Goal: Transaction & Acquisition: Book appointment/travel/reservation

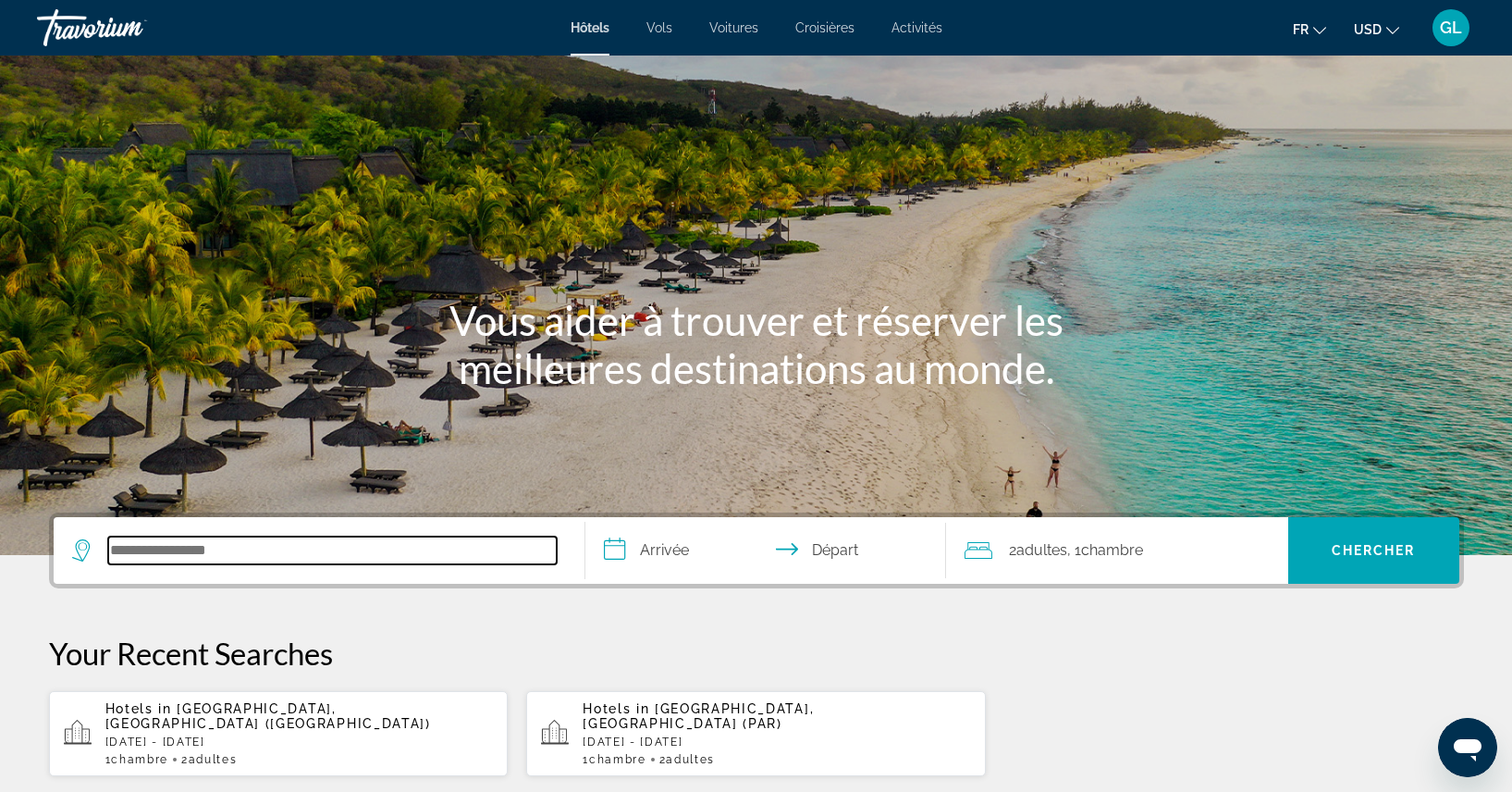
click at [212, 547] on input "Search hotel destination" at bounding box center [333, 551] width 449 height 27
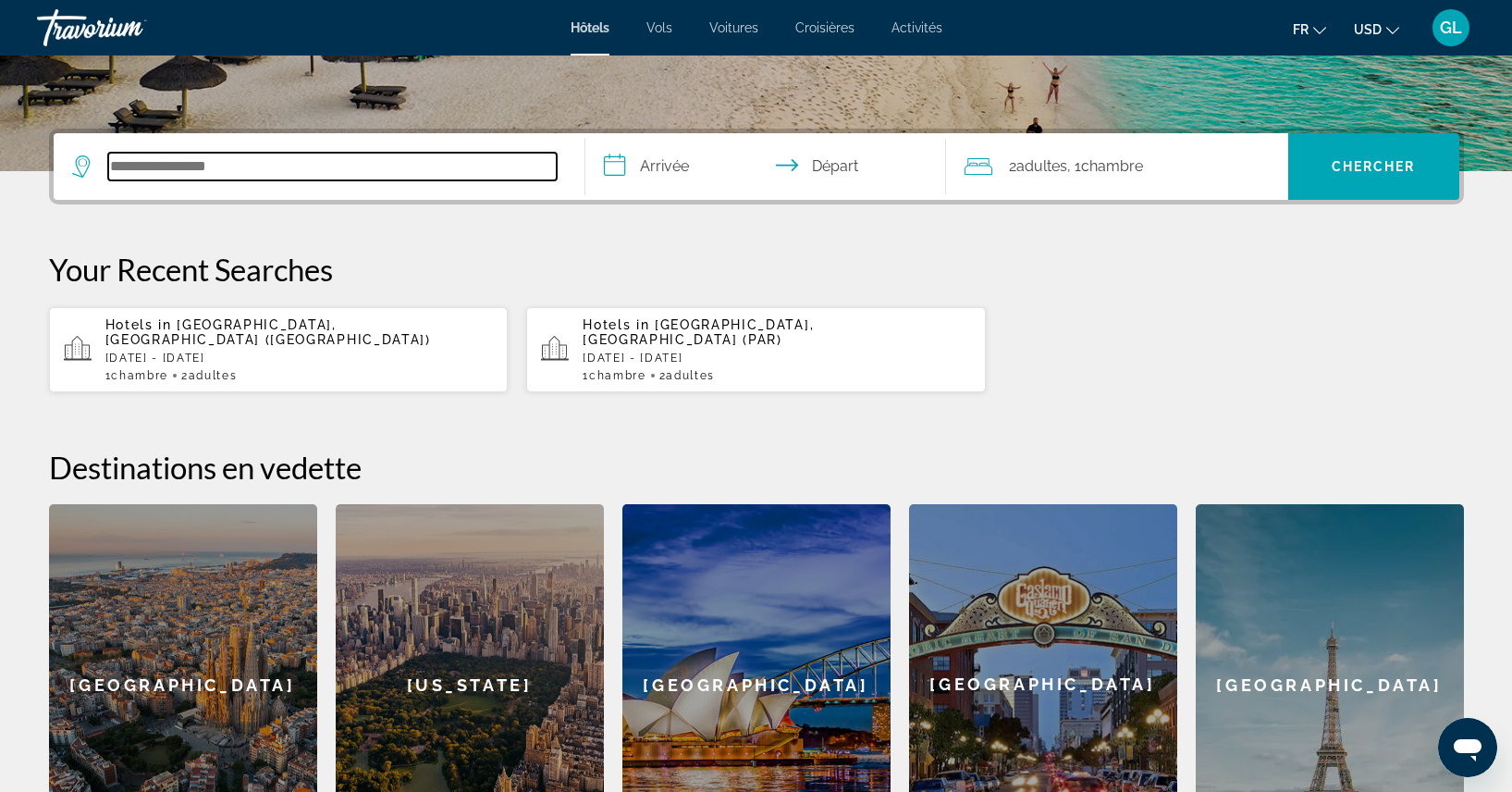
scroll to position [452, 0]
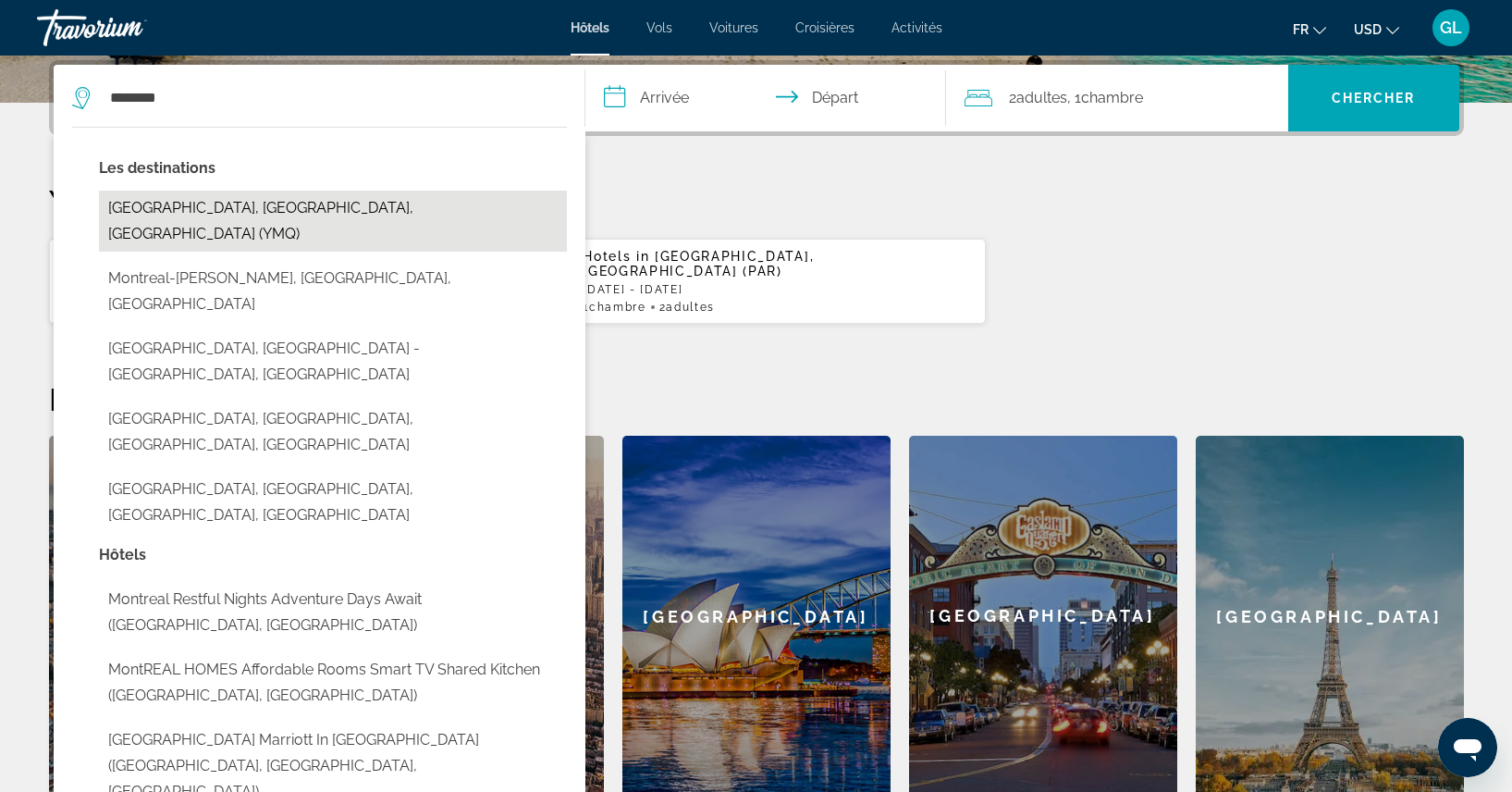
click at [215, 206] on button "[GEOGRAPHIC_DATA], [GEOGRAPHIC_DATA], [GEOGRAPHIC_DATA] (YMQ)" at bounding box center [332, 221] width 468 height 62
type input "**********"
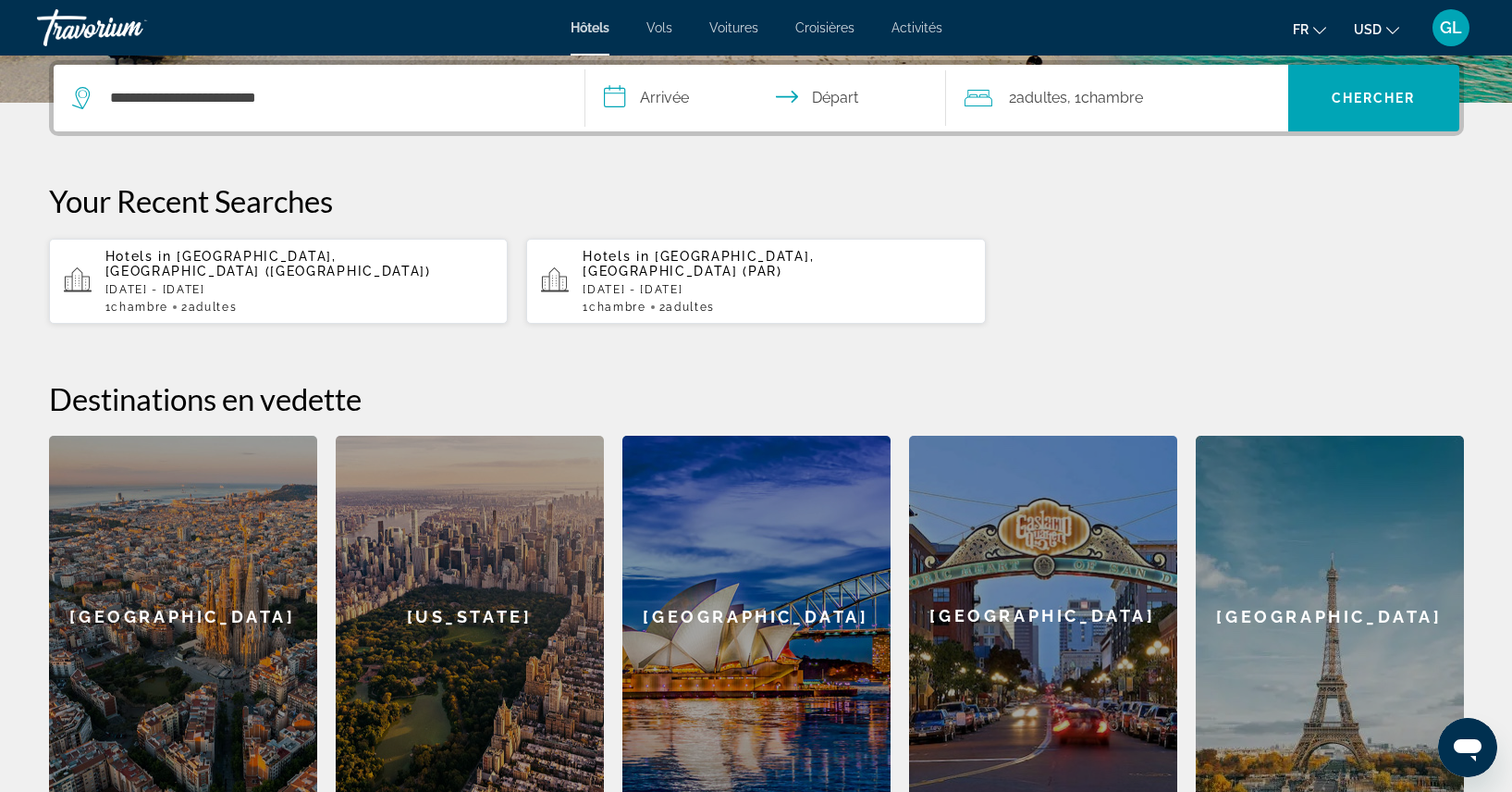
click at [698, 97] on input "**********" at bounding box center [769, 101] width 368 height 72
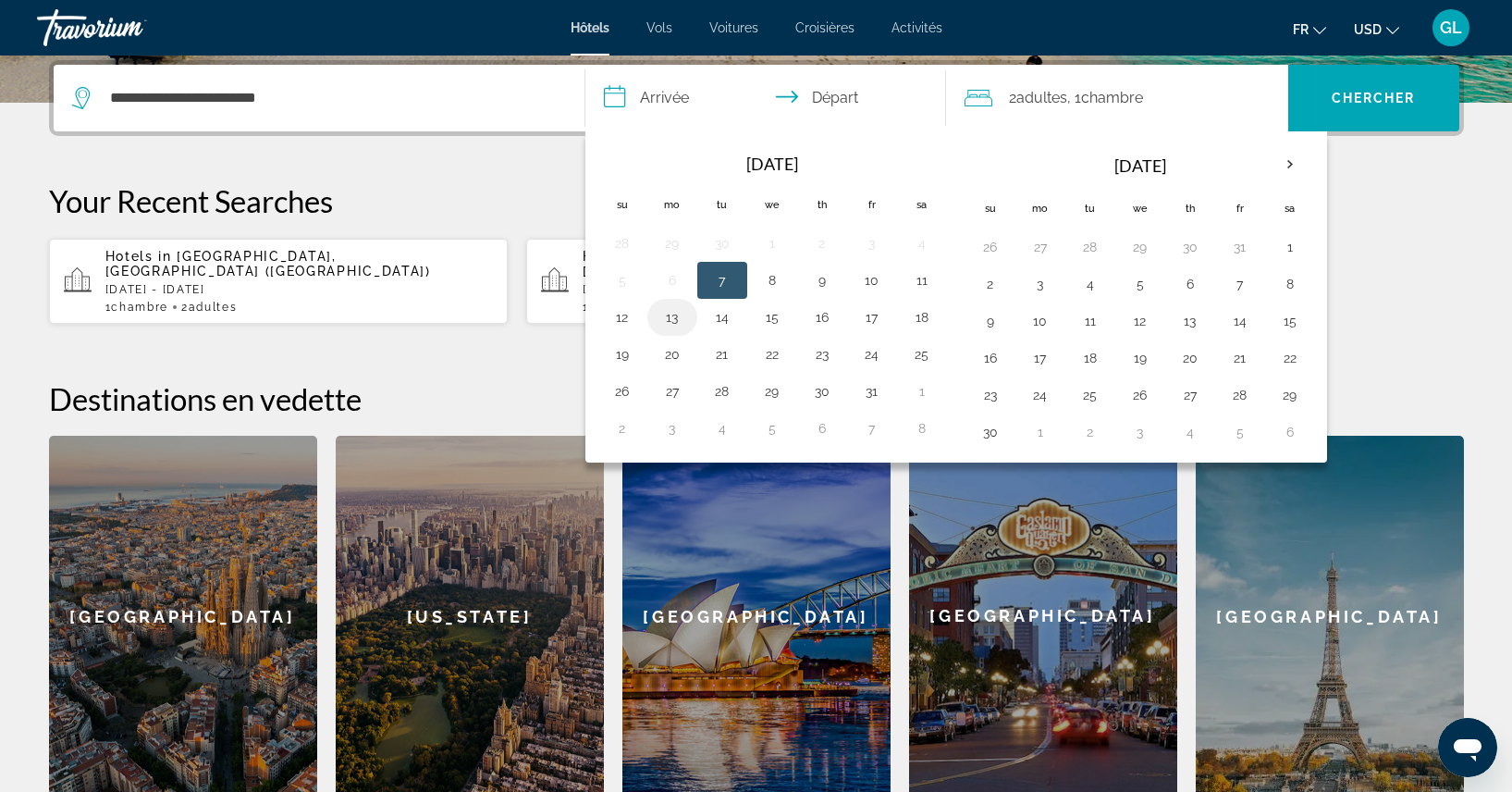
click at [672, 328] on button "13" at bounding box center [673, 317] width 29 height 26
click at [729, 319] on button "14" at bounding box center [722, 317] width 29 height 26
type input "**********"
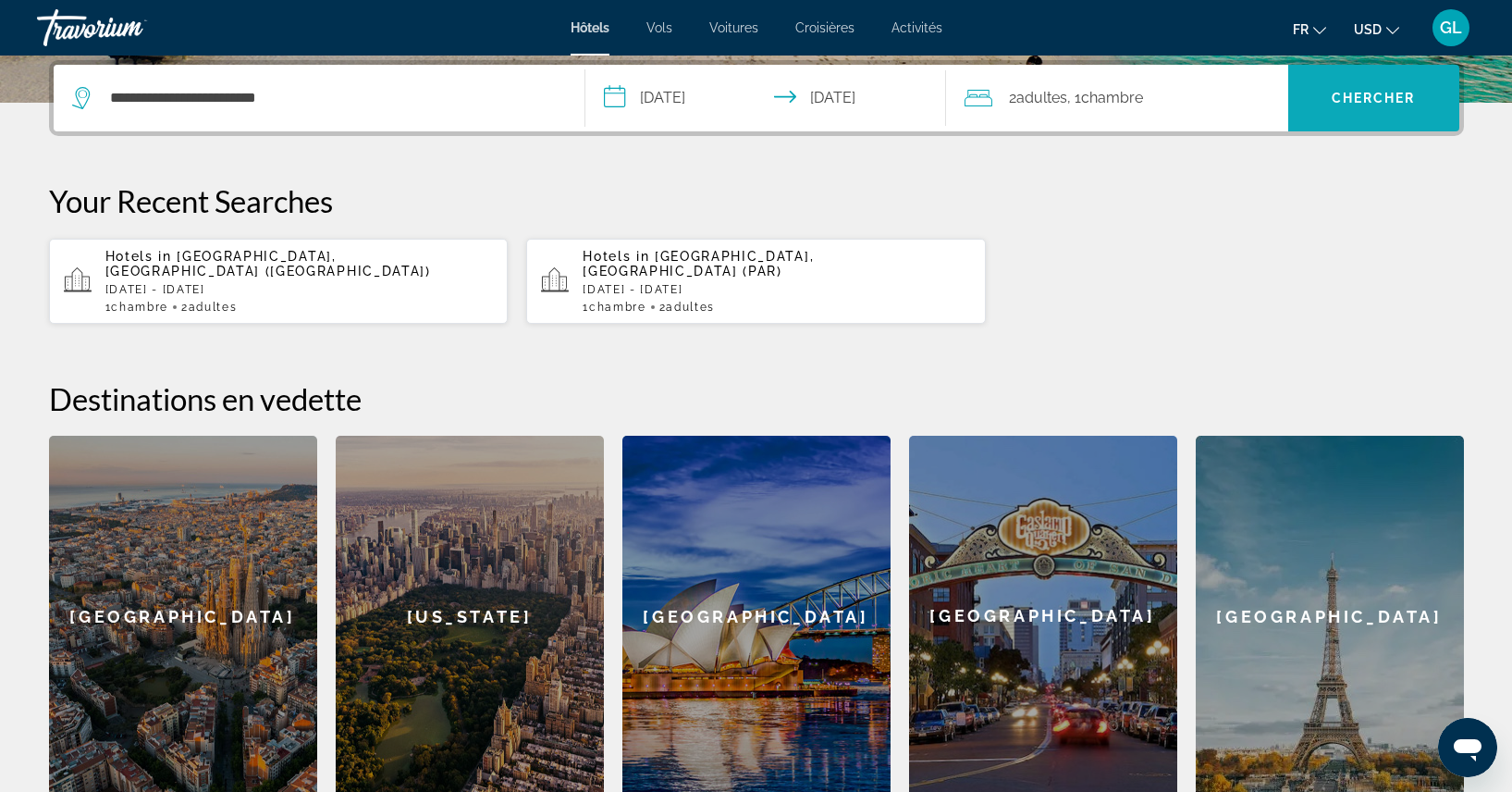
click at [1382, 114] on span "Search" at bounding box center [1373, 98] width 171 height 44
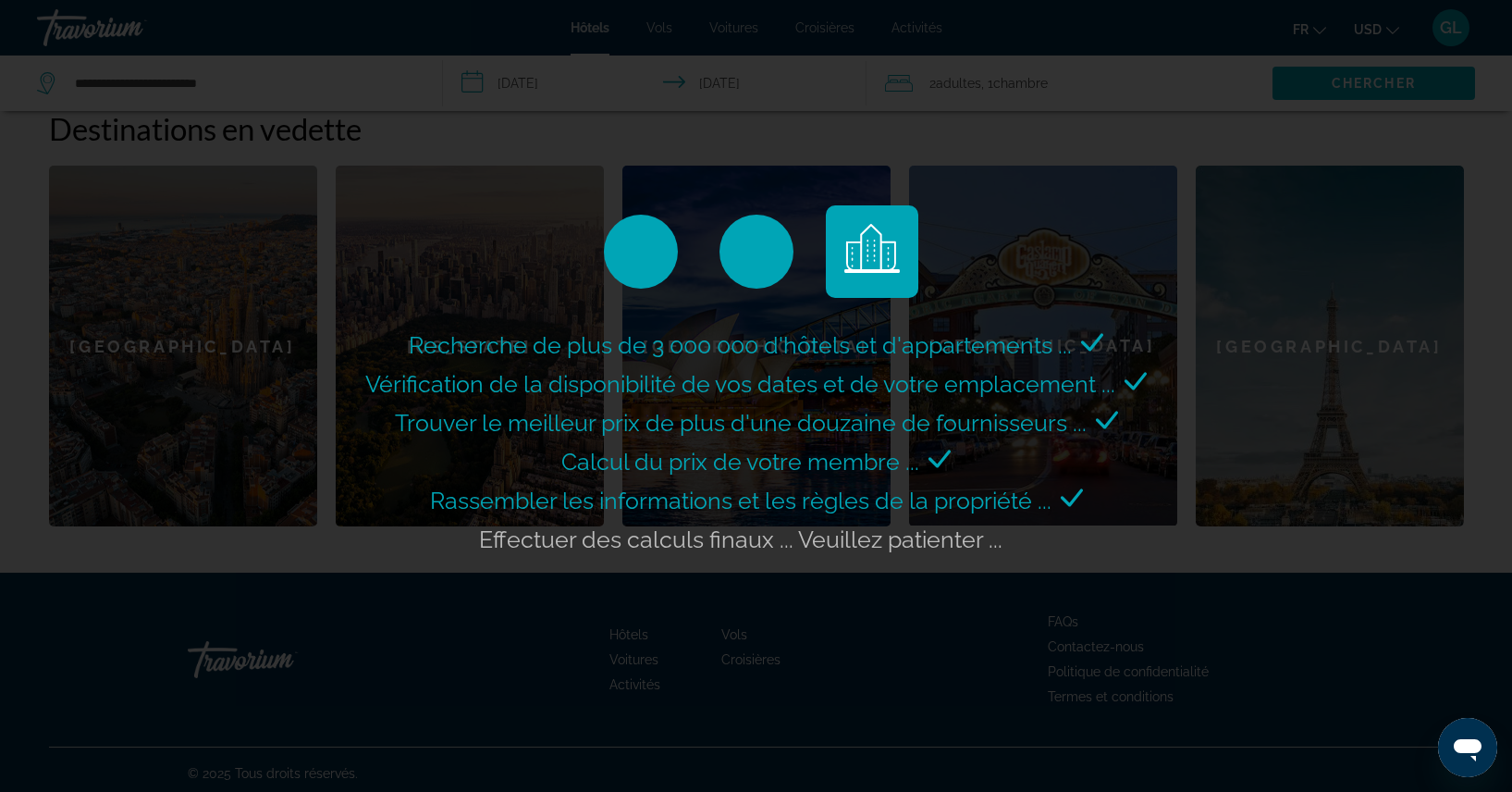
scroll to position [722, 0]
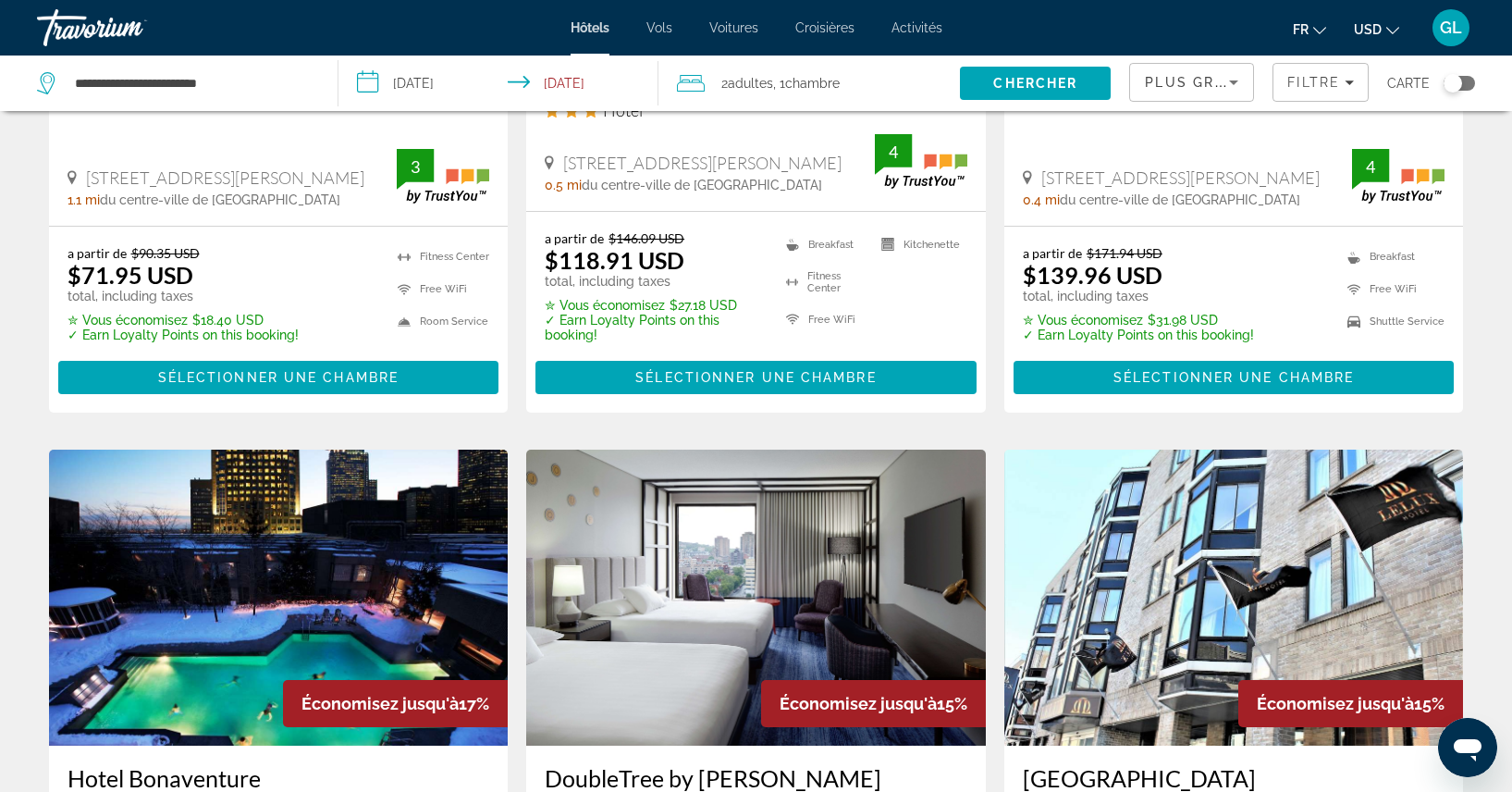
scroll to position [1799, 0]
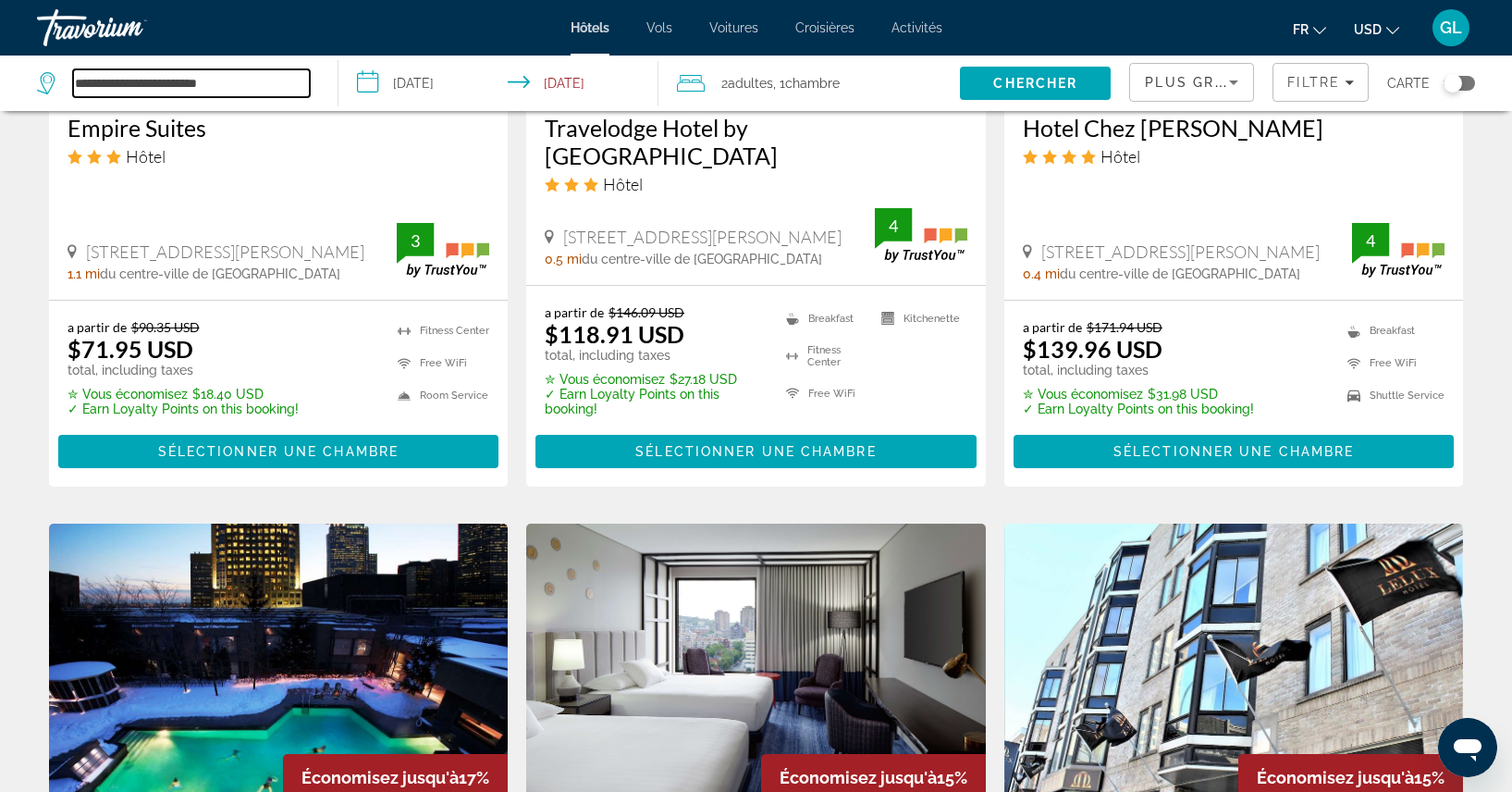
click at [251, 89] on input "**********" at bounding box center [191, 83] width 237 height 27
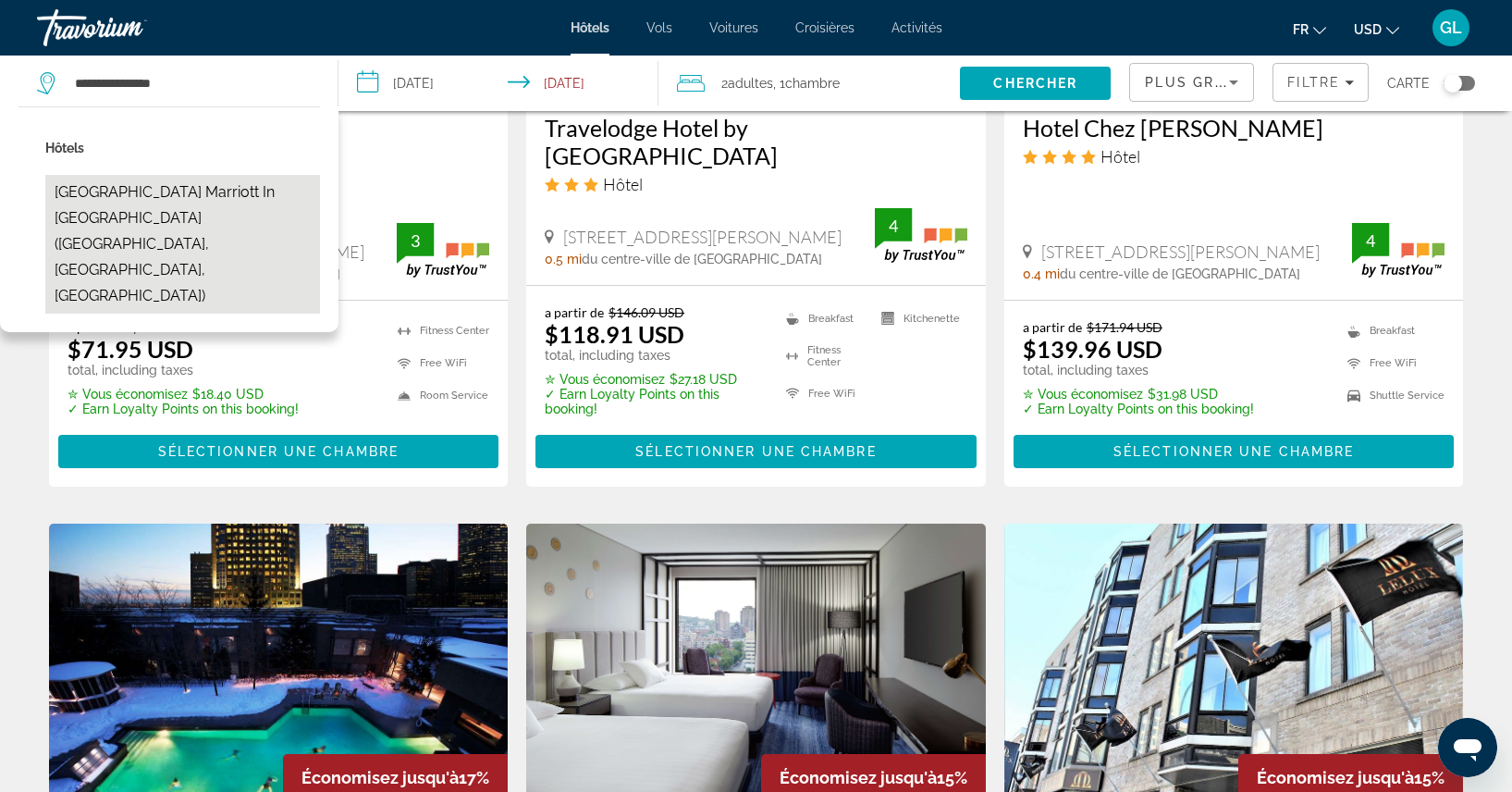
click at [212, 188] on button "[GEOGRAPHIC_DATA] Marriott In [GEOGRAPHIC_DATA] ([GEOGRAPHIC_DATA], [GEOGRAPHIC…" at bounding box center [182, 244] width 274 height 139
type input "**********"
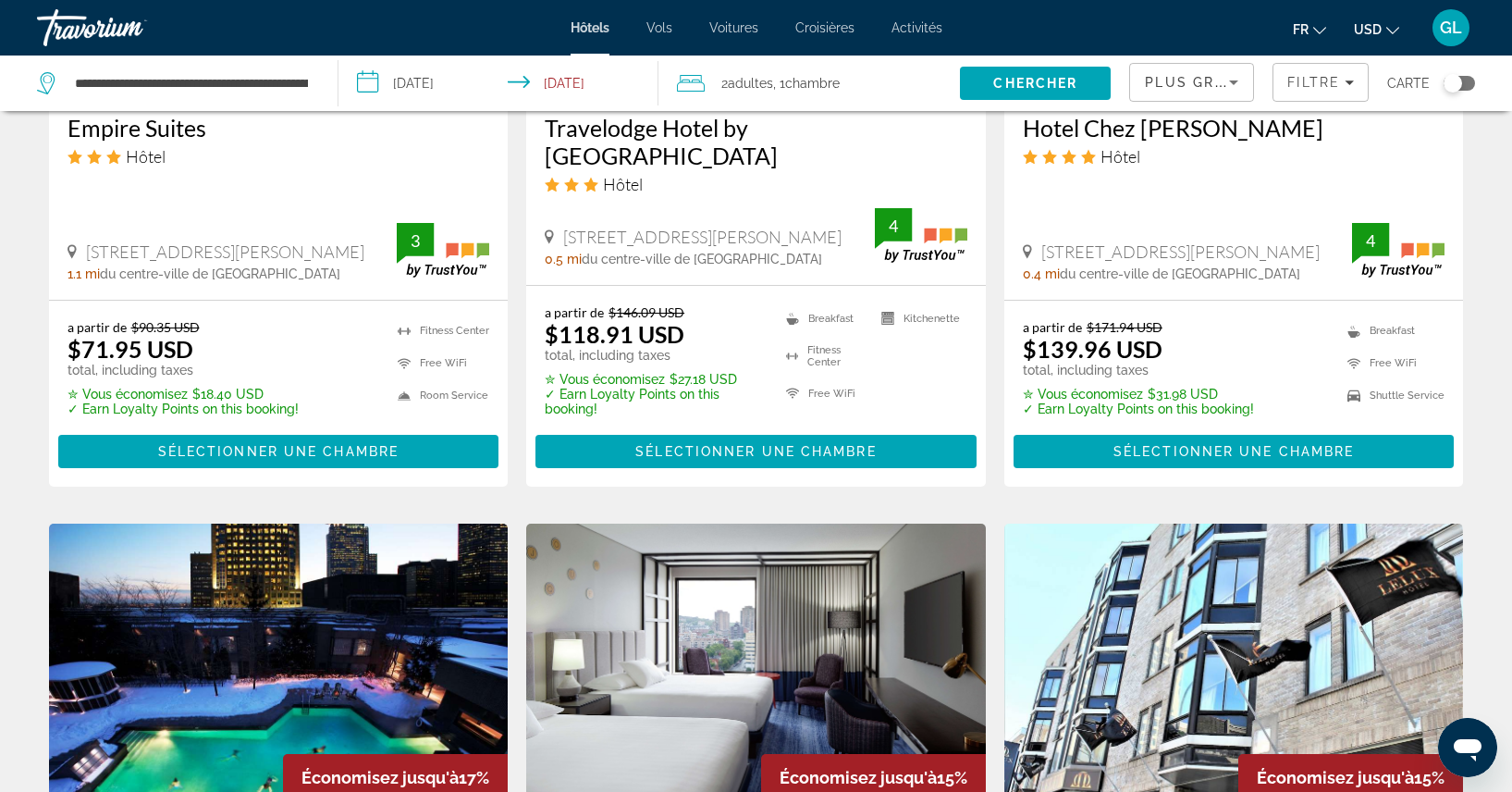
click at [592, 83] on input "**********" at bounding box center [502, 86] width 327 height 62
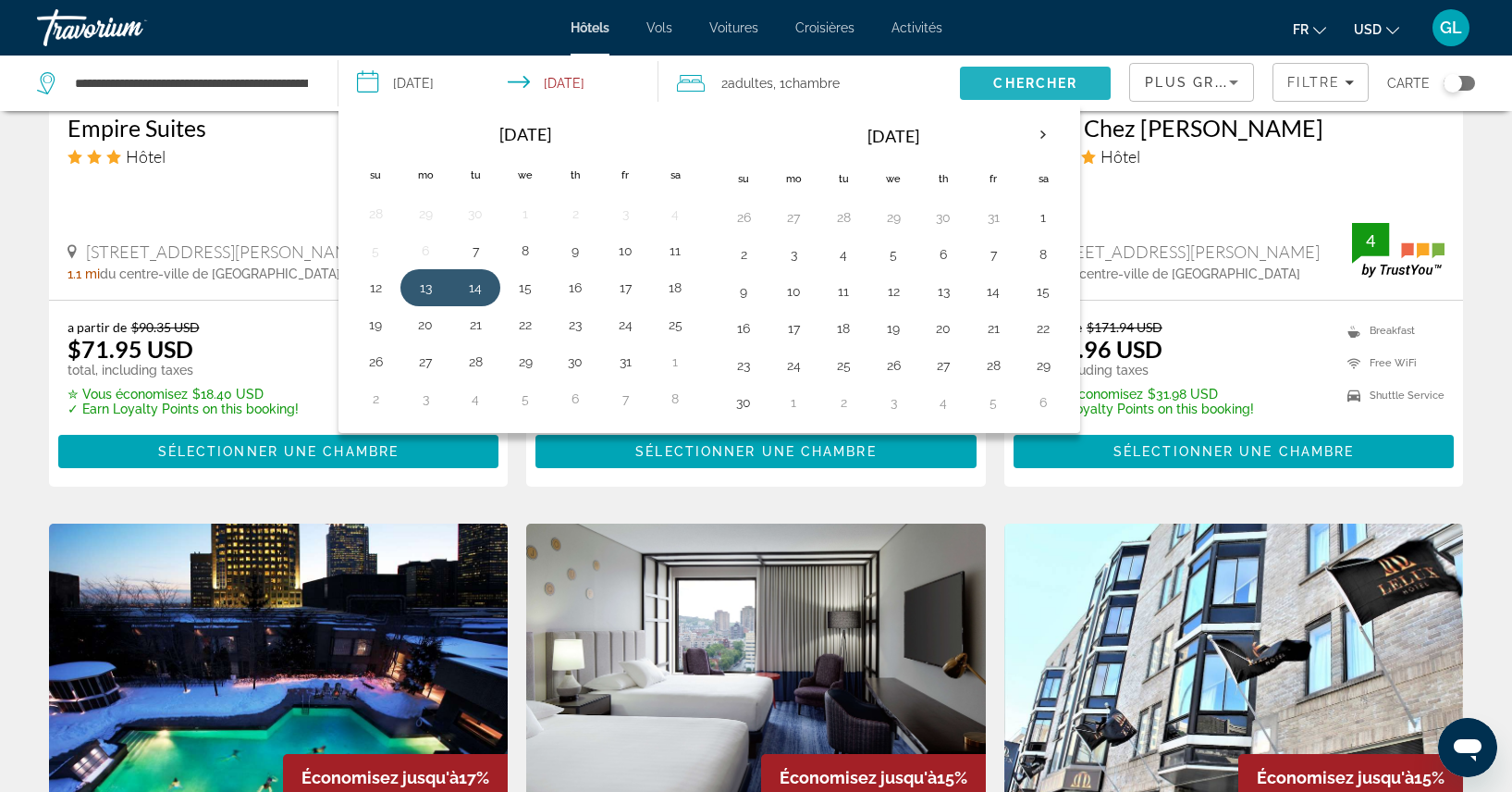
click at [996, 77] on span "Chercher" at bounding box center [1036, 83] width 84 height 15
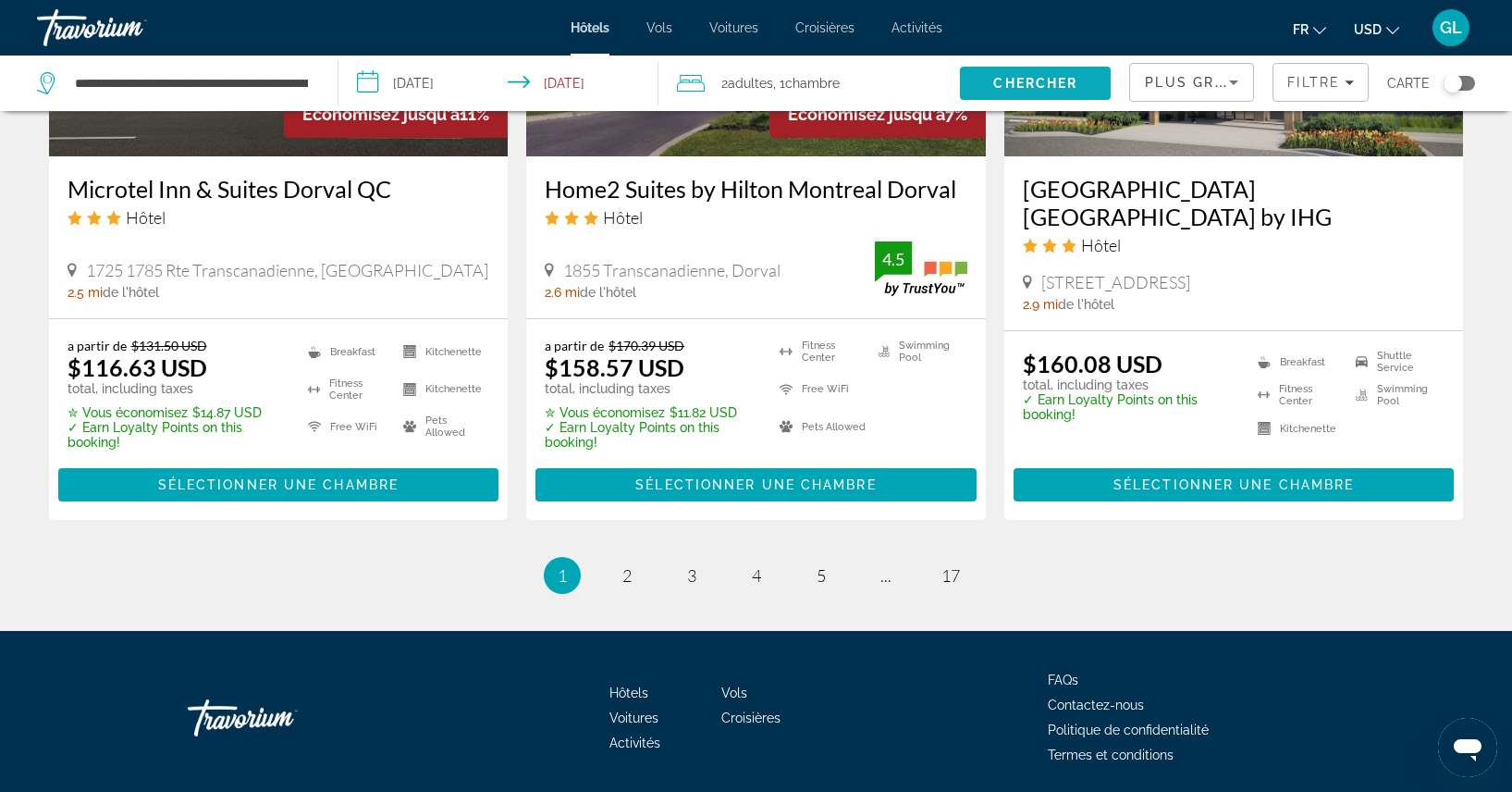
scroll to position [2544, 0]
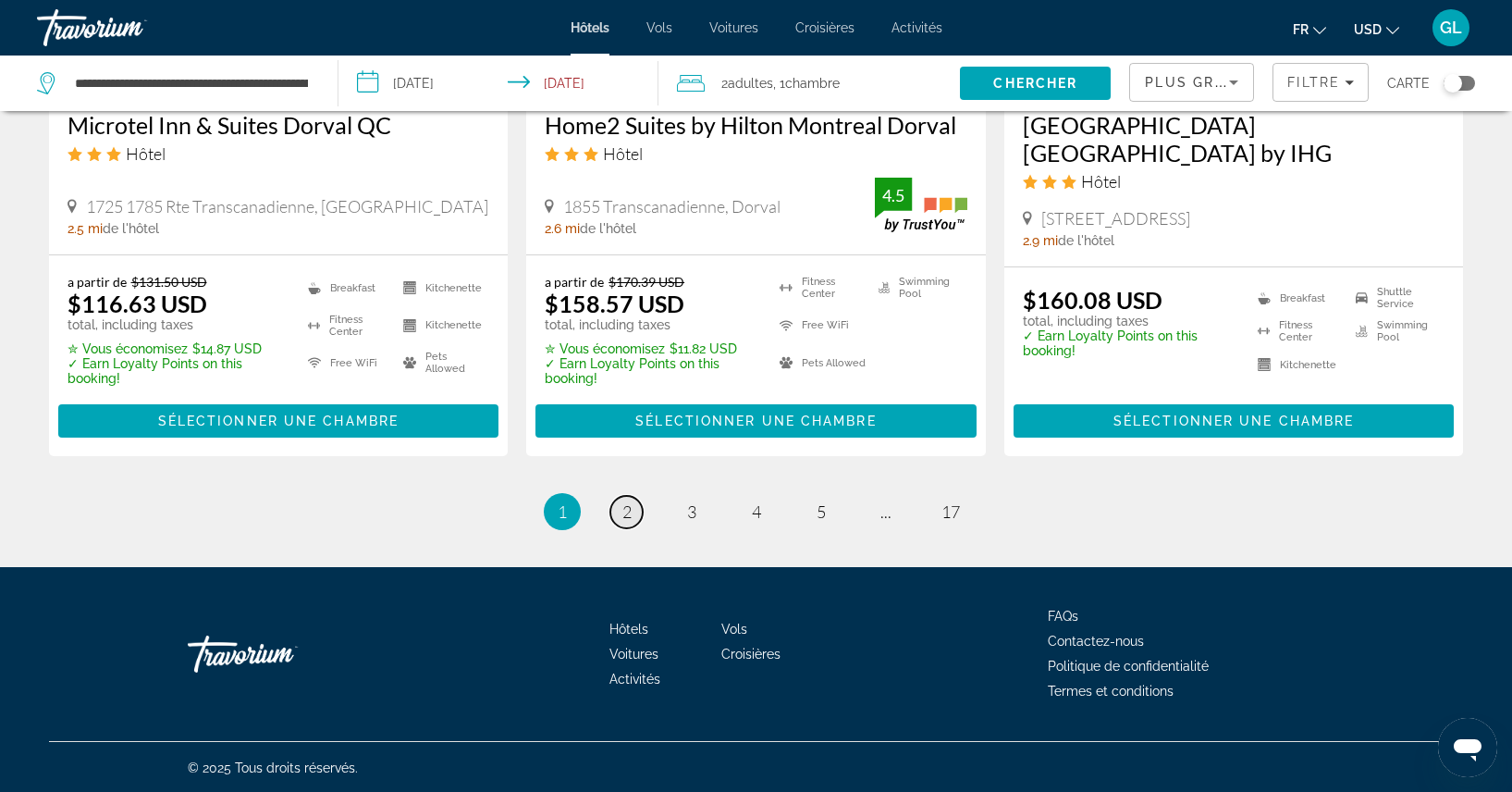
click at [628, 513] on span "2" at bounding box center [627, 512] width 9 height 21
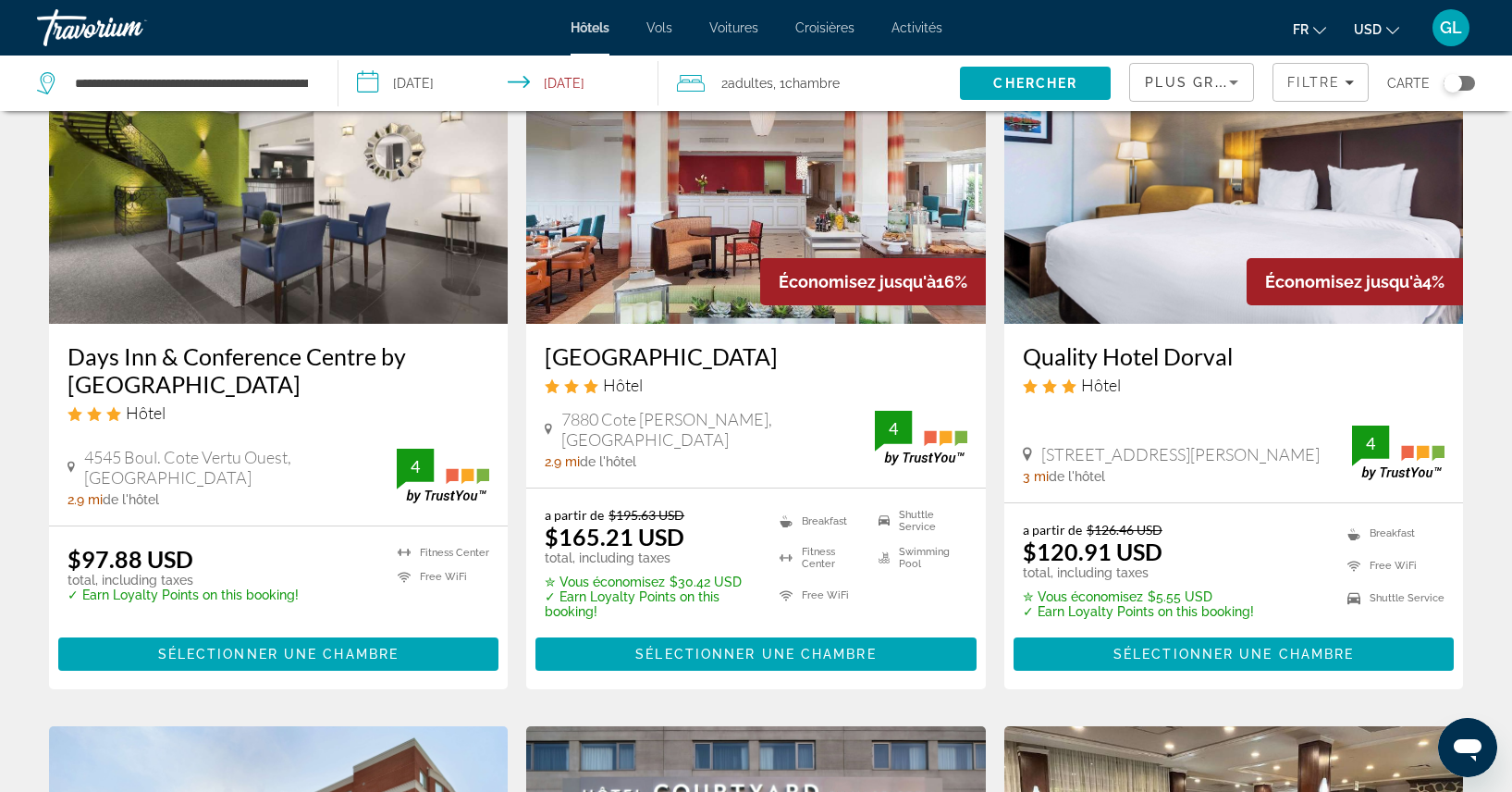
scroll to position [185, 0]
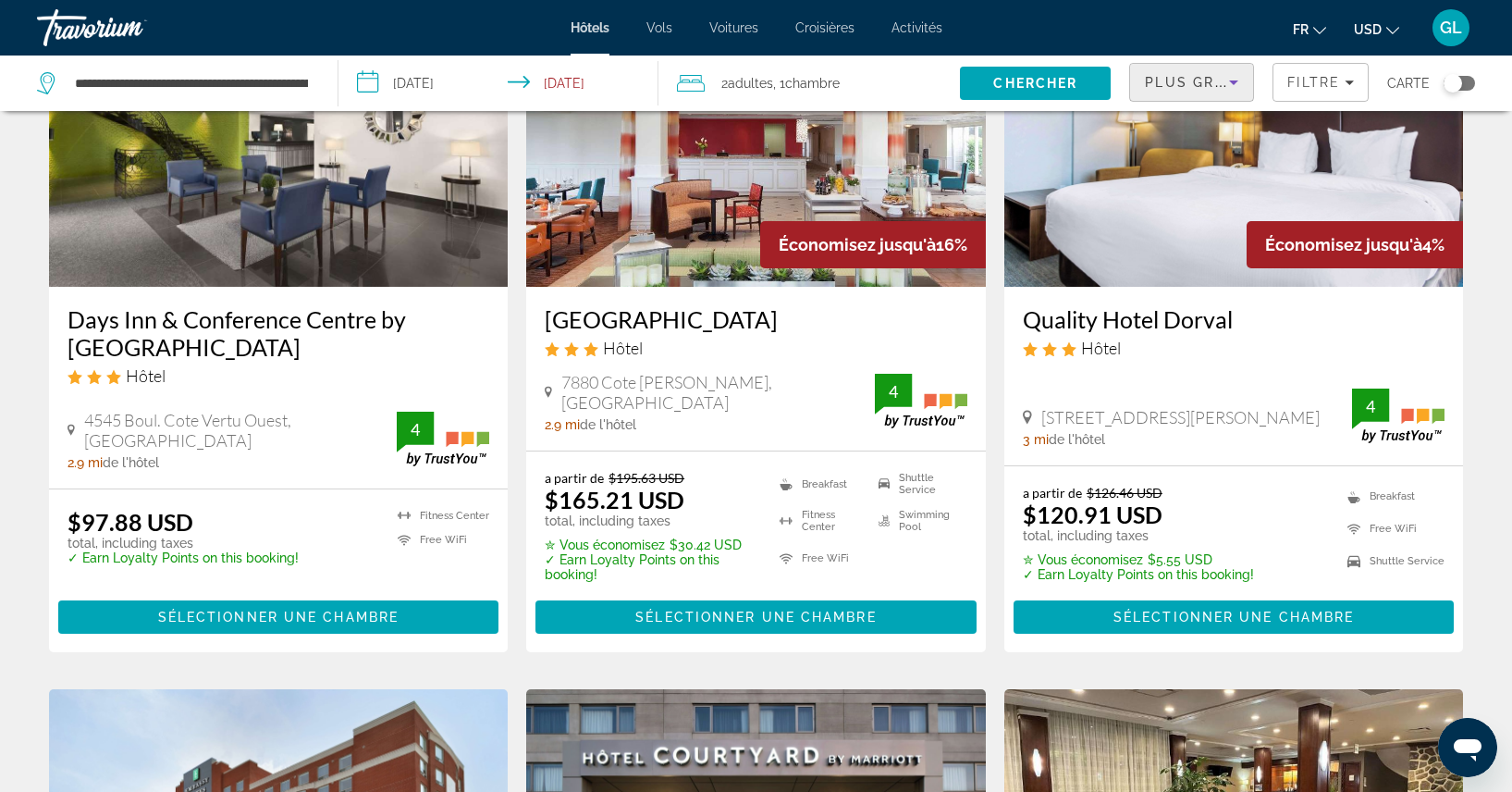
click at [1223, 80] on icon "Sort by" at bounding box center [1234, 82] width 22 height 22
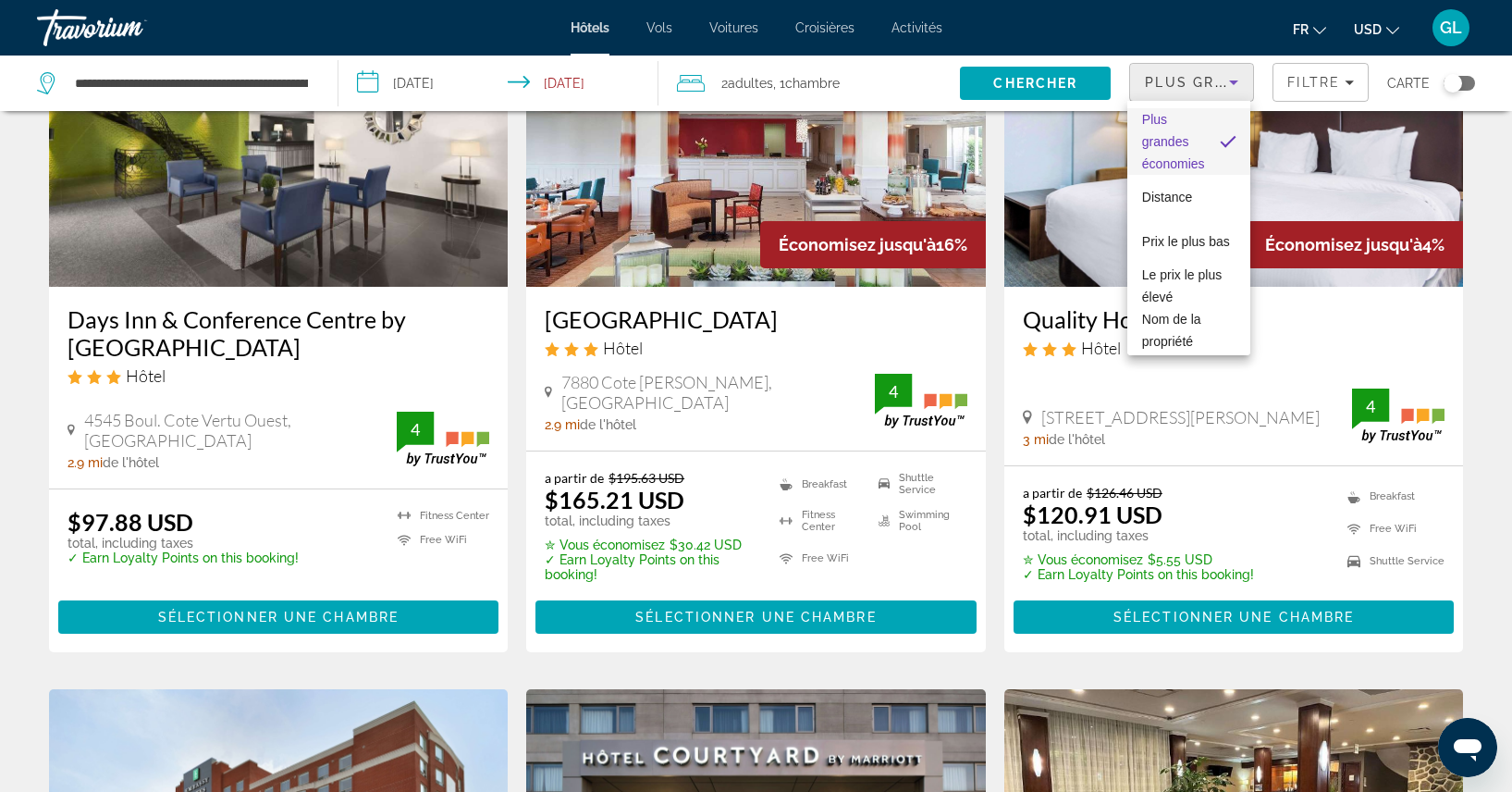
click at [1311, 89] on div at bounding box center [756, 396] width 1512 height 792
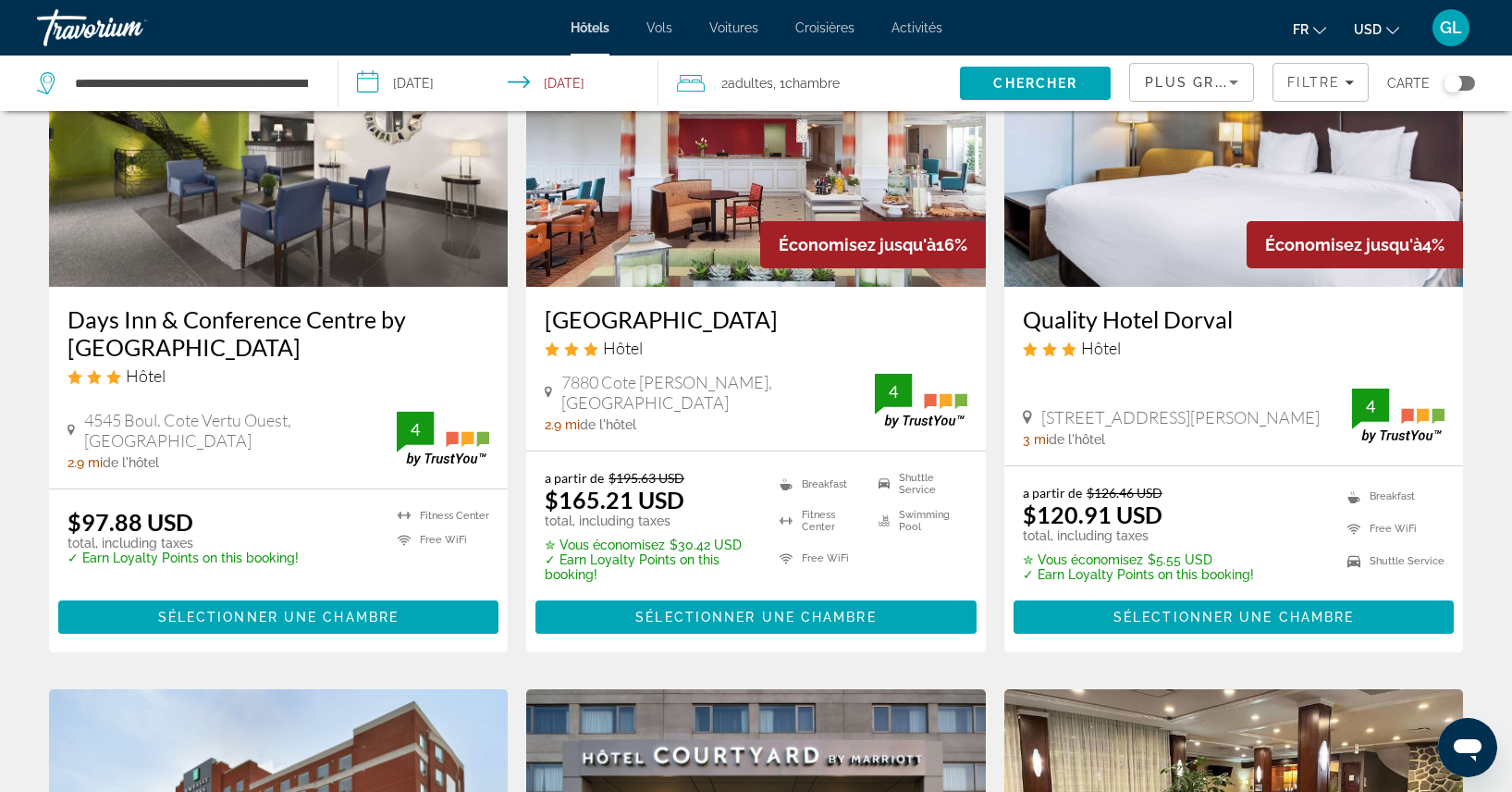
click at [1376, 22] on span "USD" at bounding box center [1368, 29] width 27 height 15
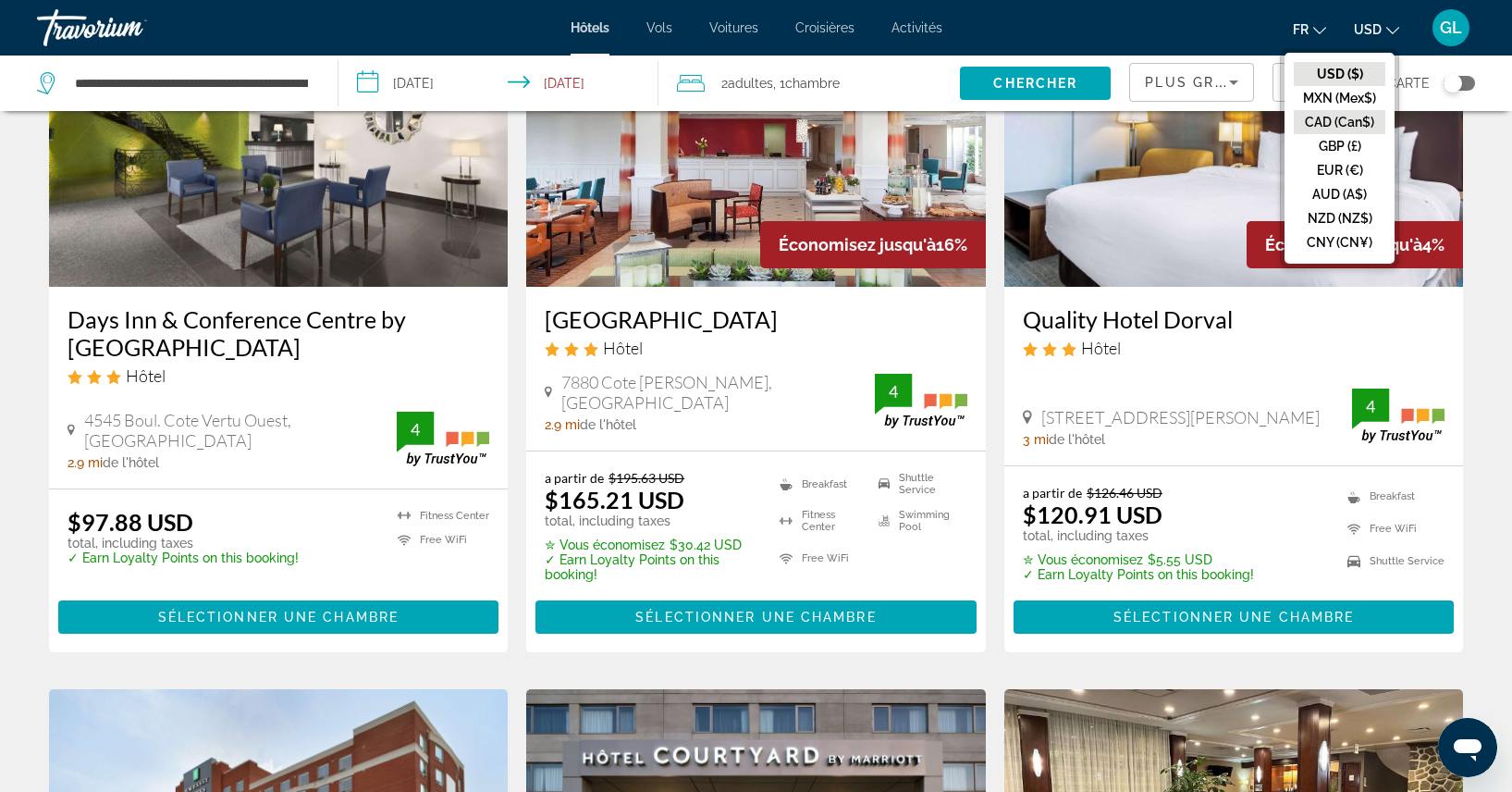
click at [1327, 128] on button "CAD (Can$)" at bounding box center [1339, 122] width 92 height 24
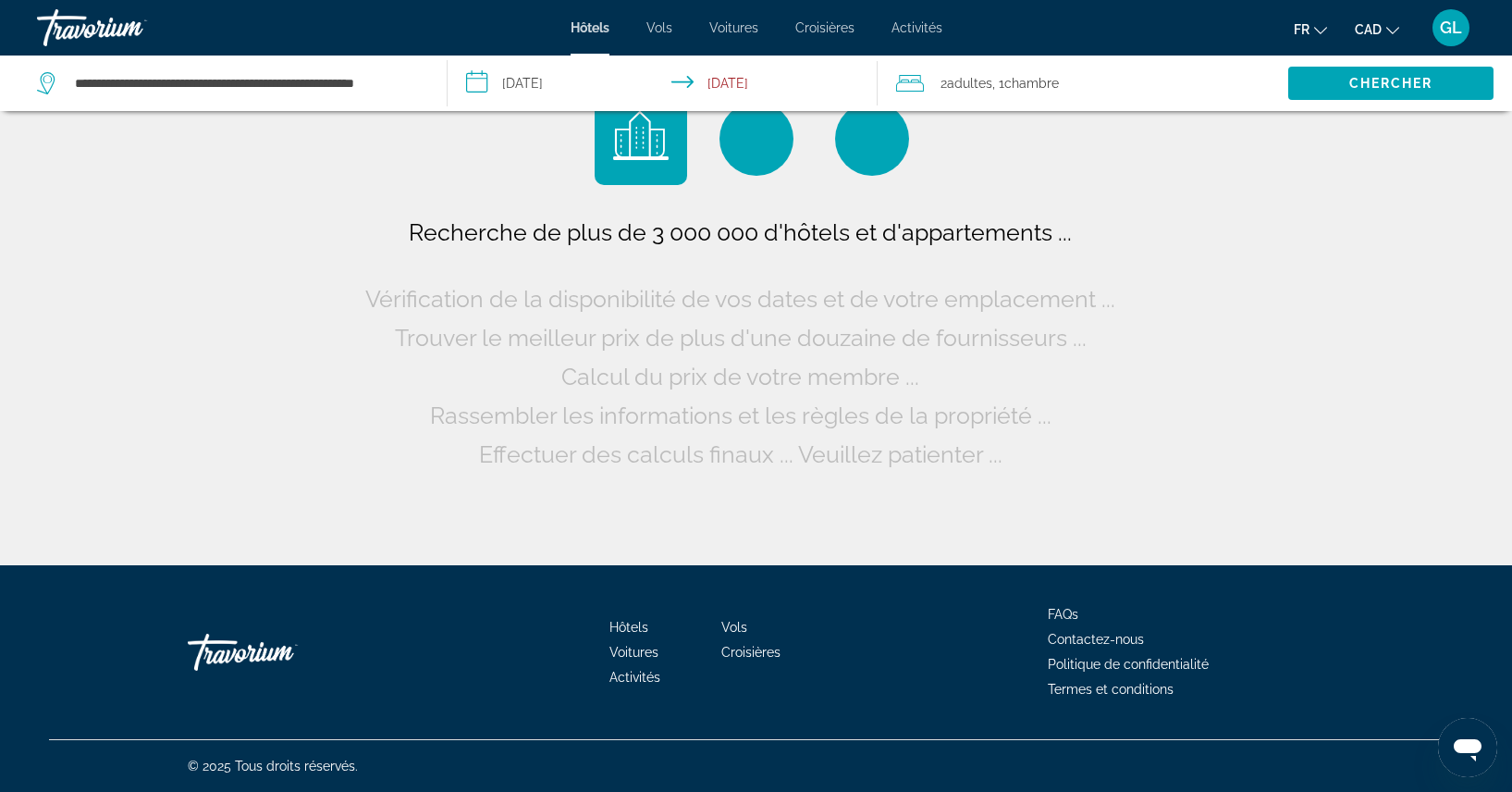
scroll to position [0, 0]
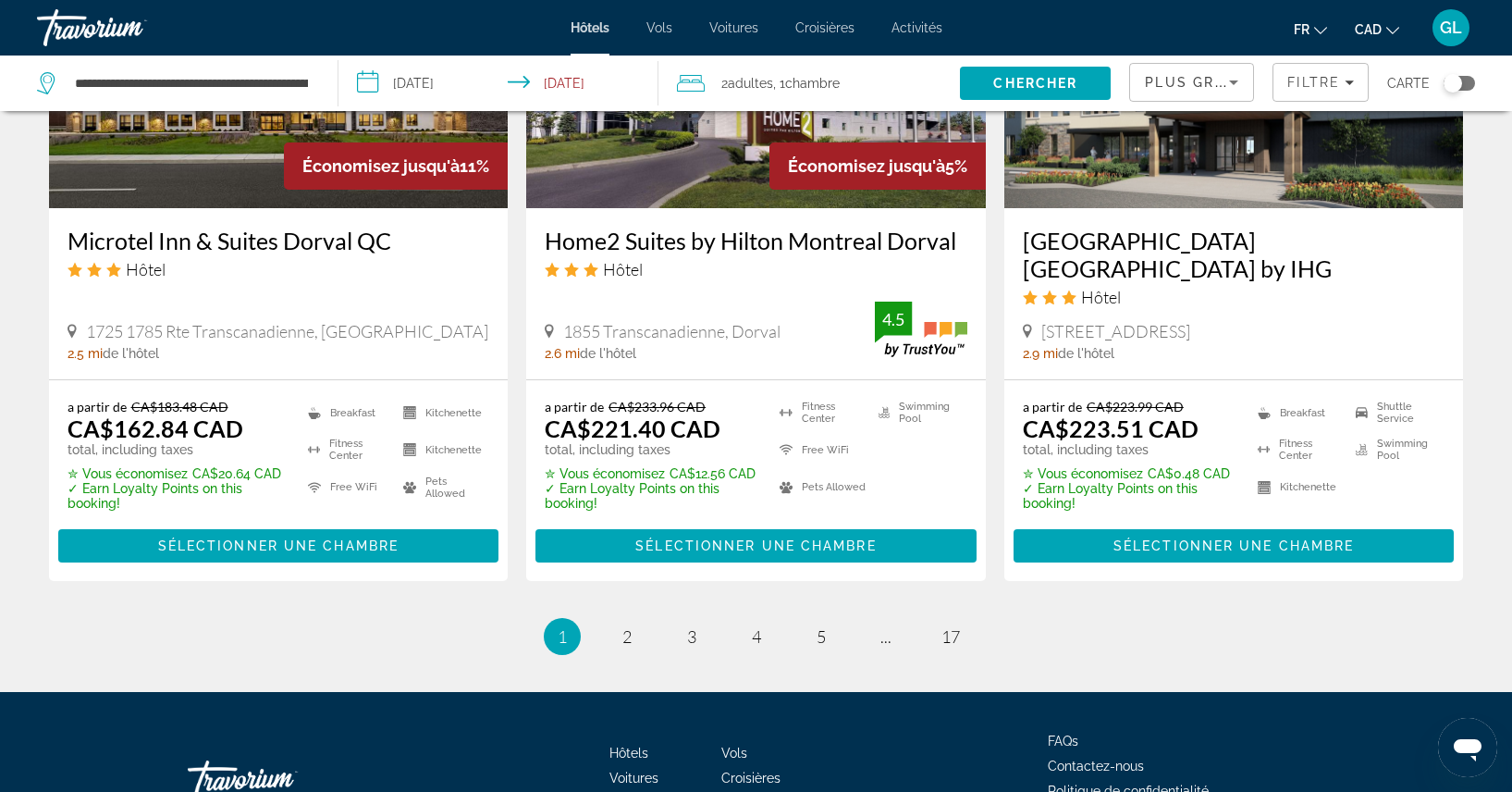
scroll to position [2553, 0]
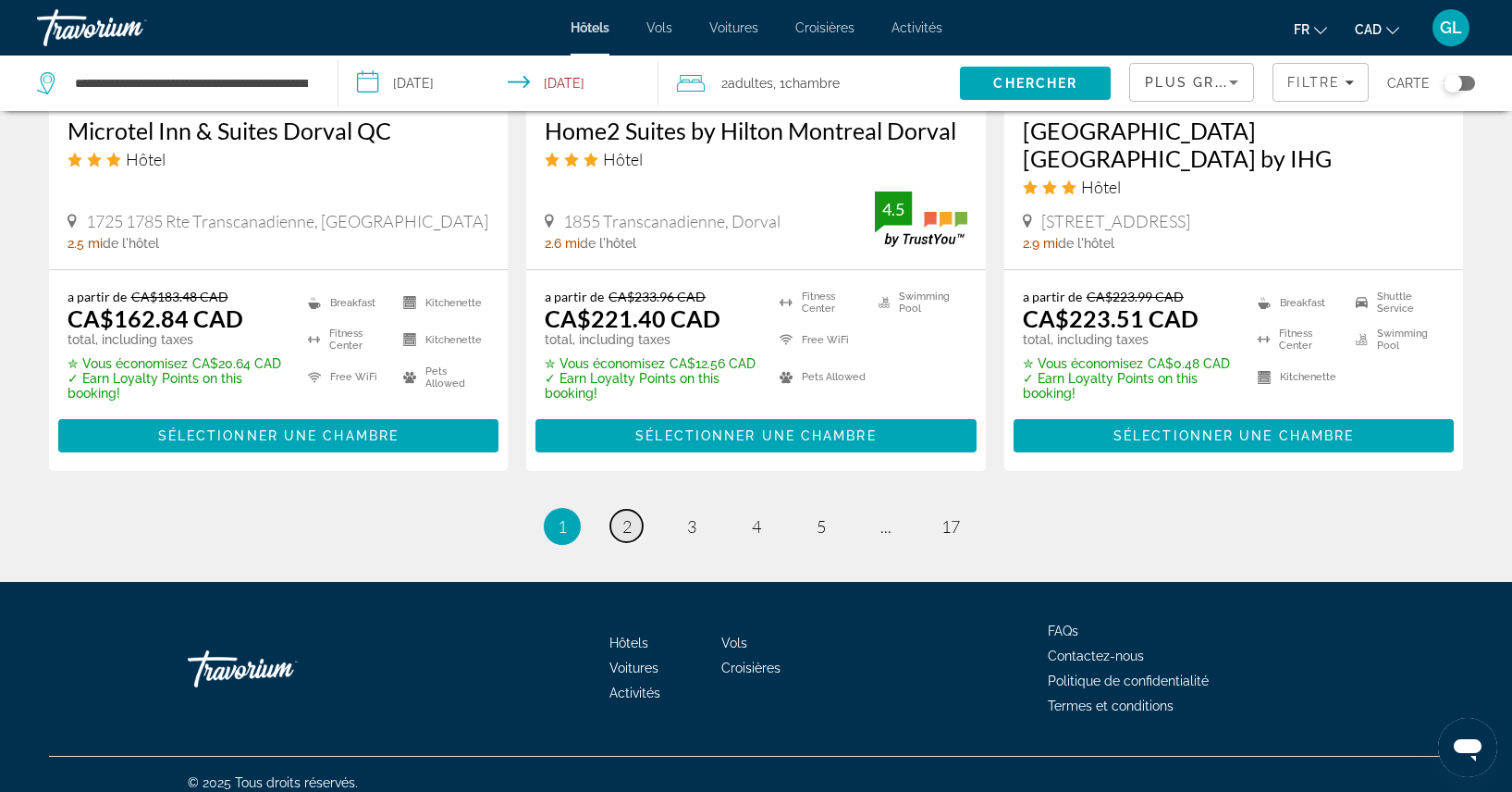
click at [633, 510] on link "page 2" at bounding box center [626, 525] width 32 height 32
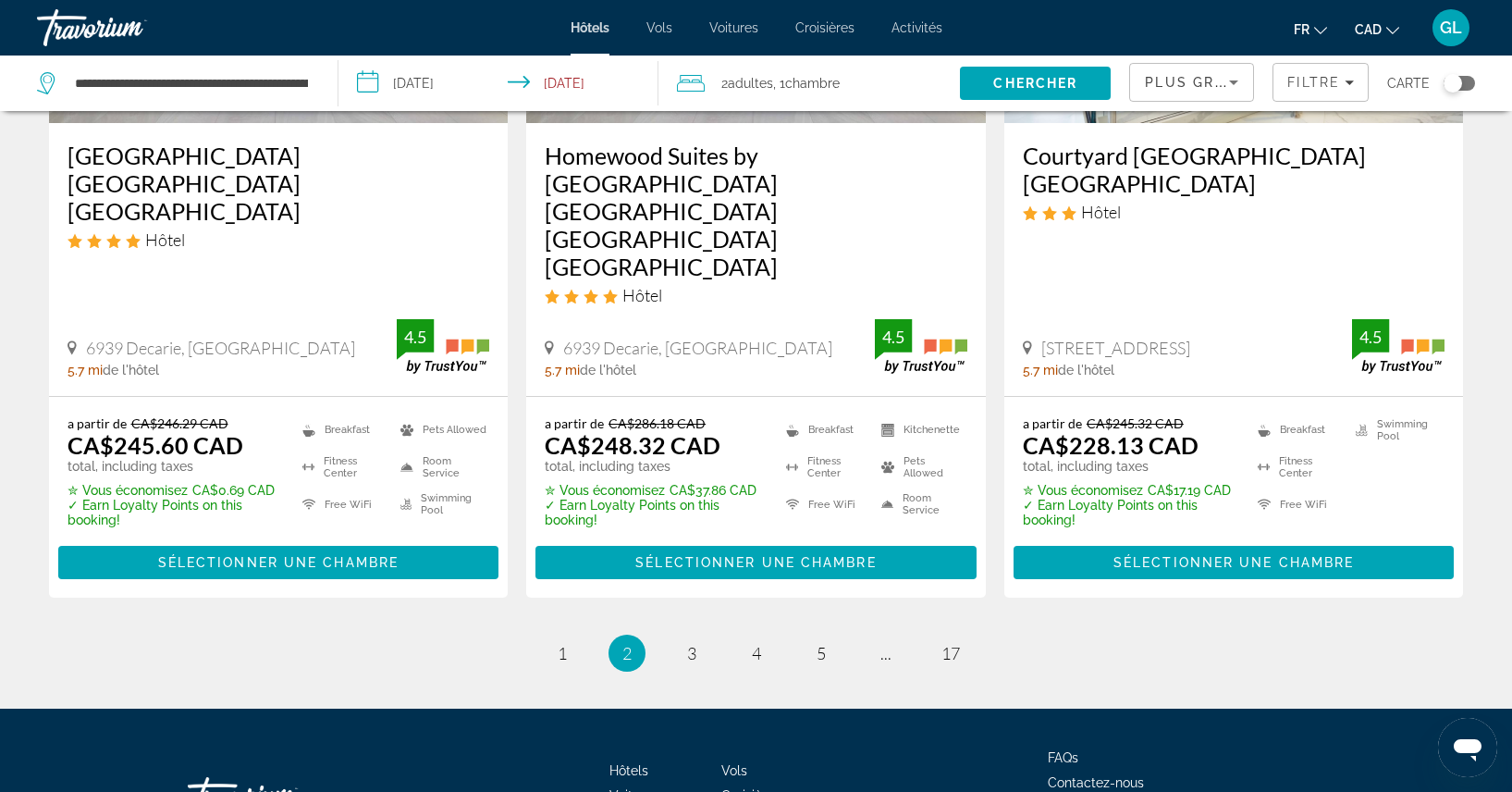
scroll to position [2537, 0]
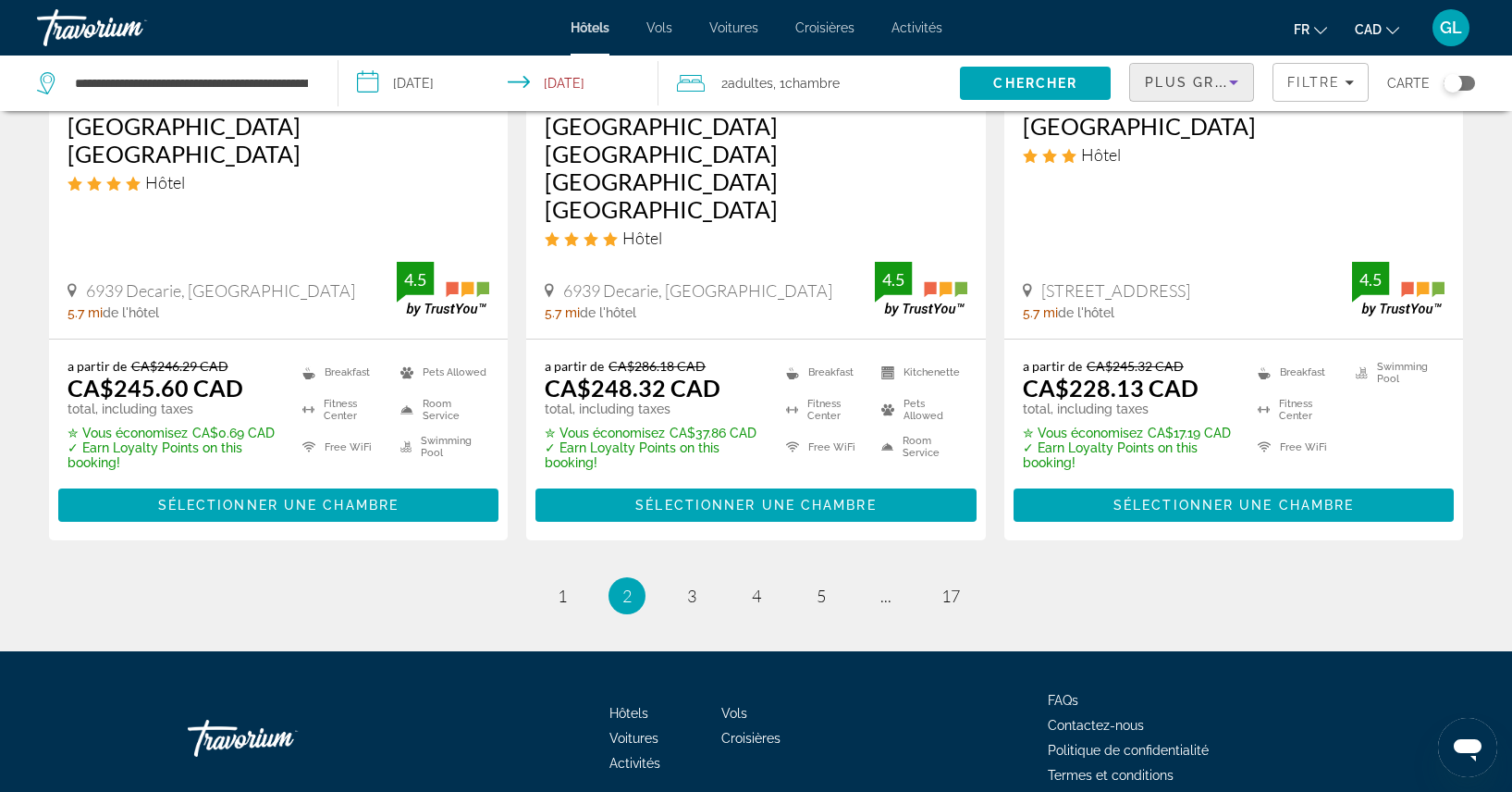
click at [1211, 79] on div "Plus grandes économies" at bounding box center [1187, 82] width 84 height 22
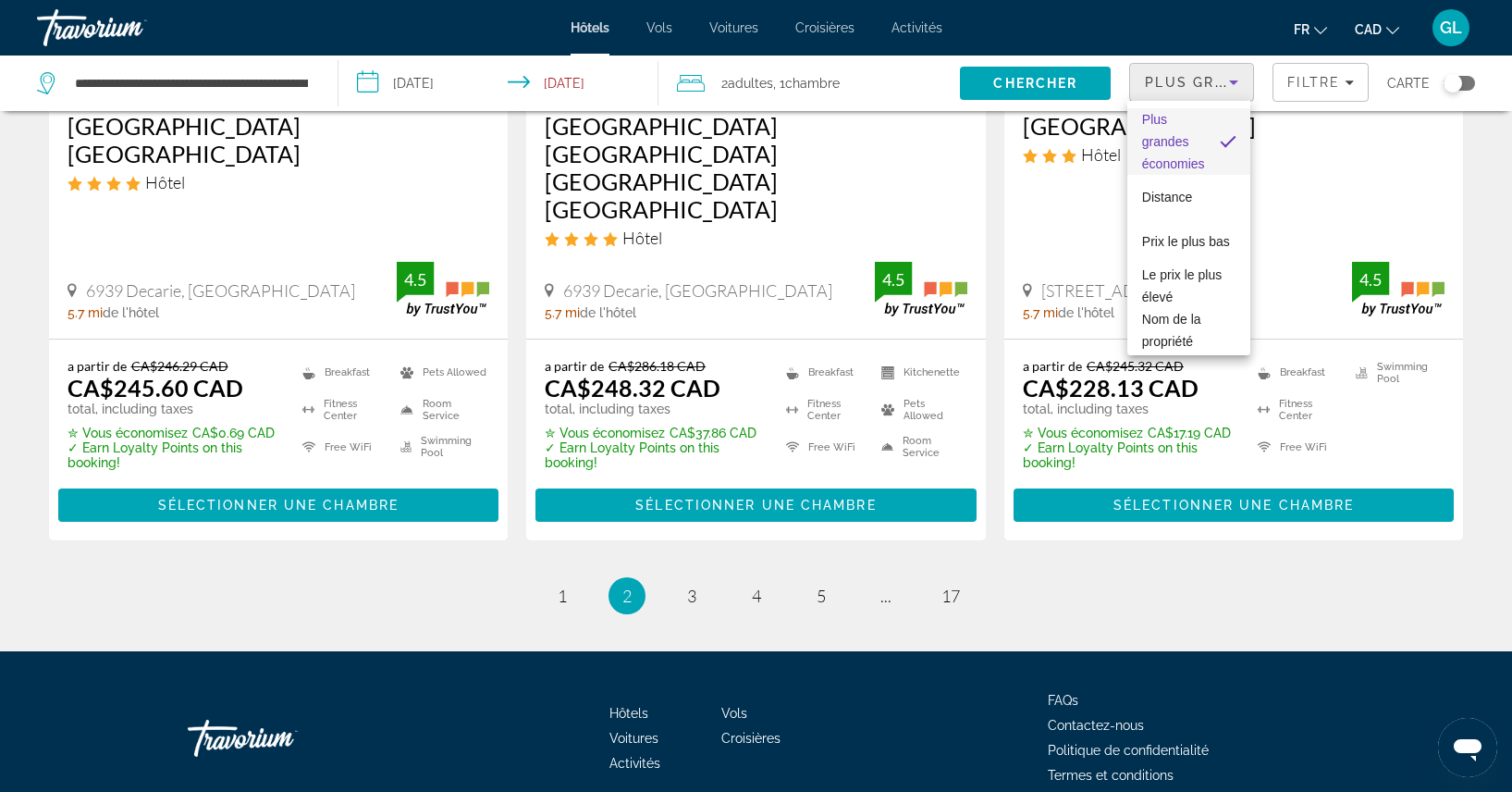
click at [1171, 118] on span "Plus grandes économies" at bounding box center [1173, 142] width 62 height 66
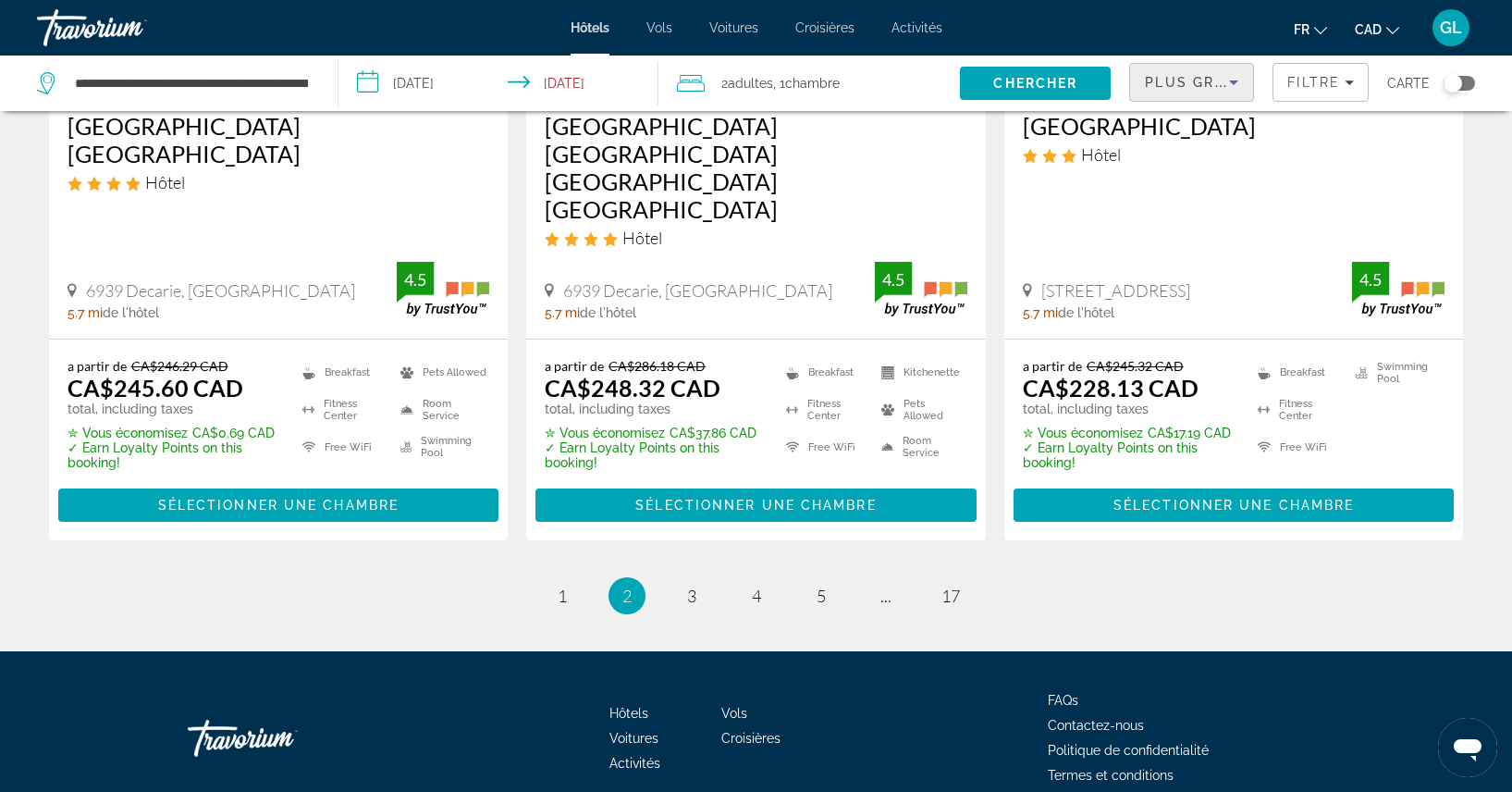
click at [1206, 85] on span "Plus grandes économies" at bounding box center [1255, 82] width 221 height 15
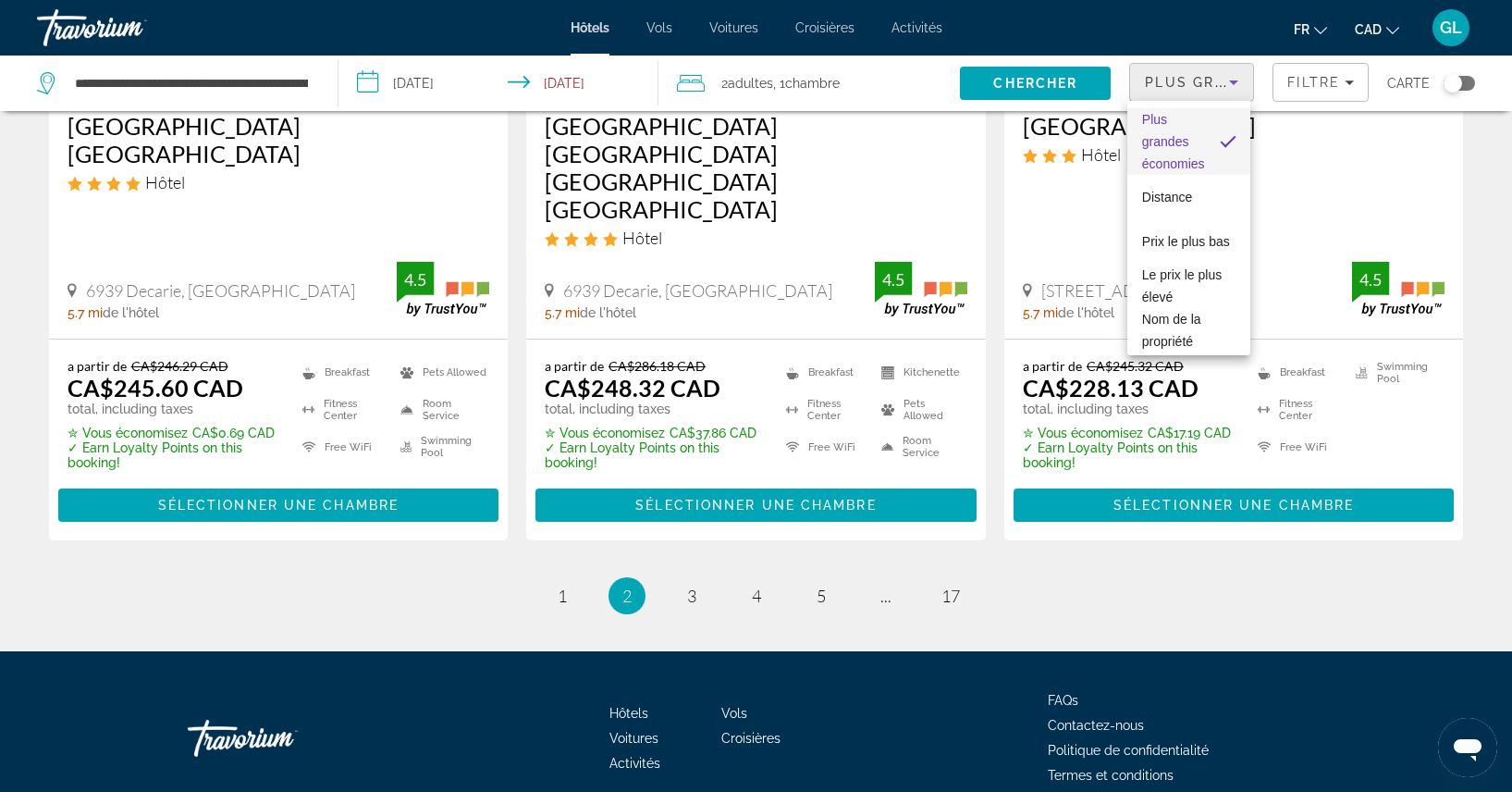
click at [1278, 134] on div at bounding box center [756, 396] width 1512 height 792
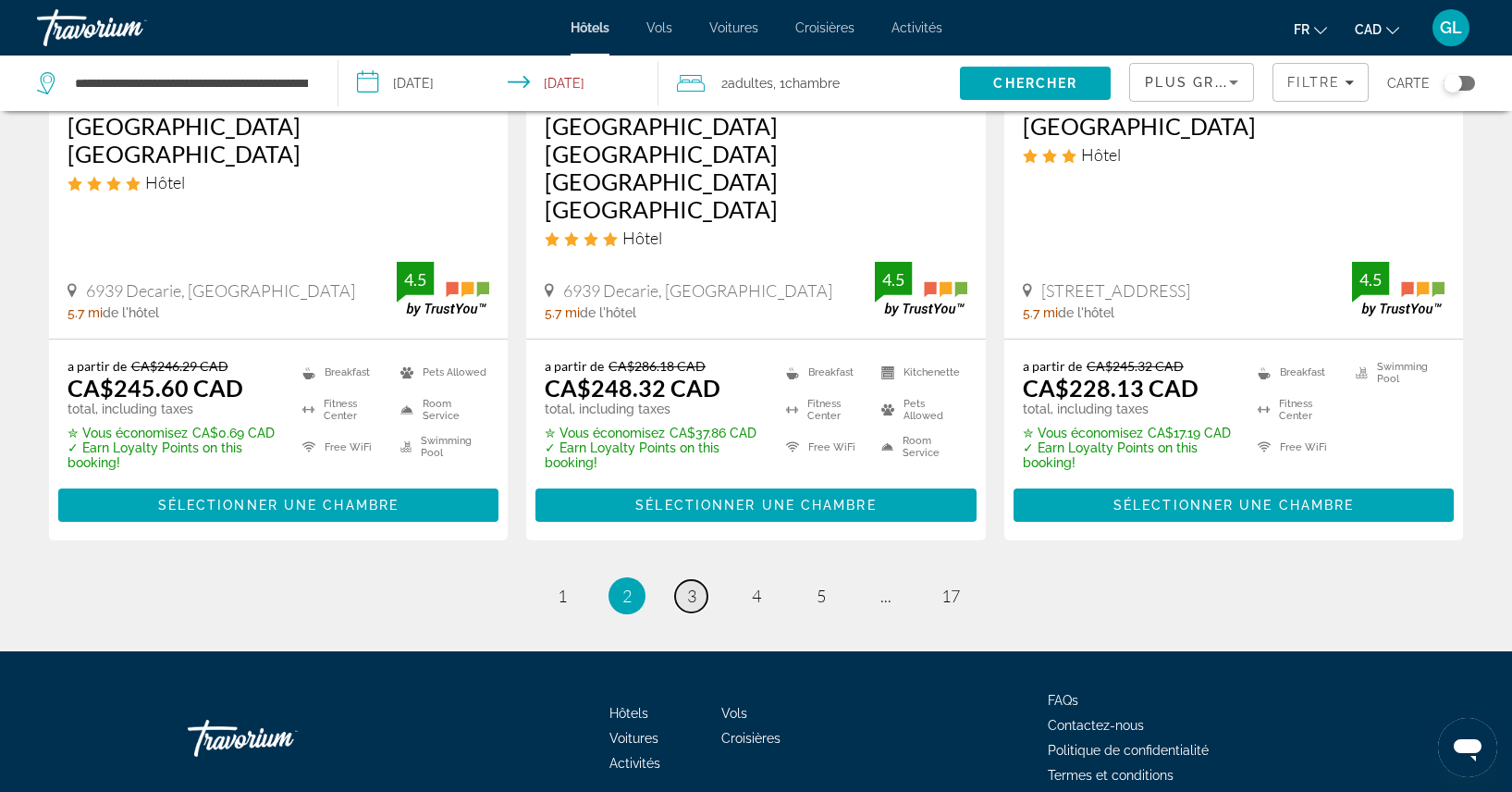
click at [690, 586] on span "3" at bounding box center [691, 596] width 9 height 21
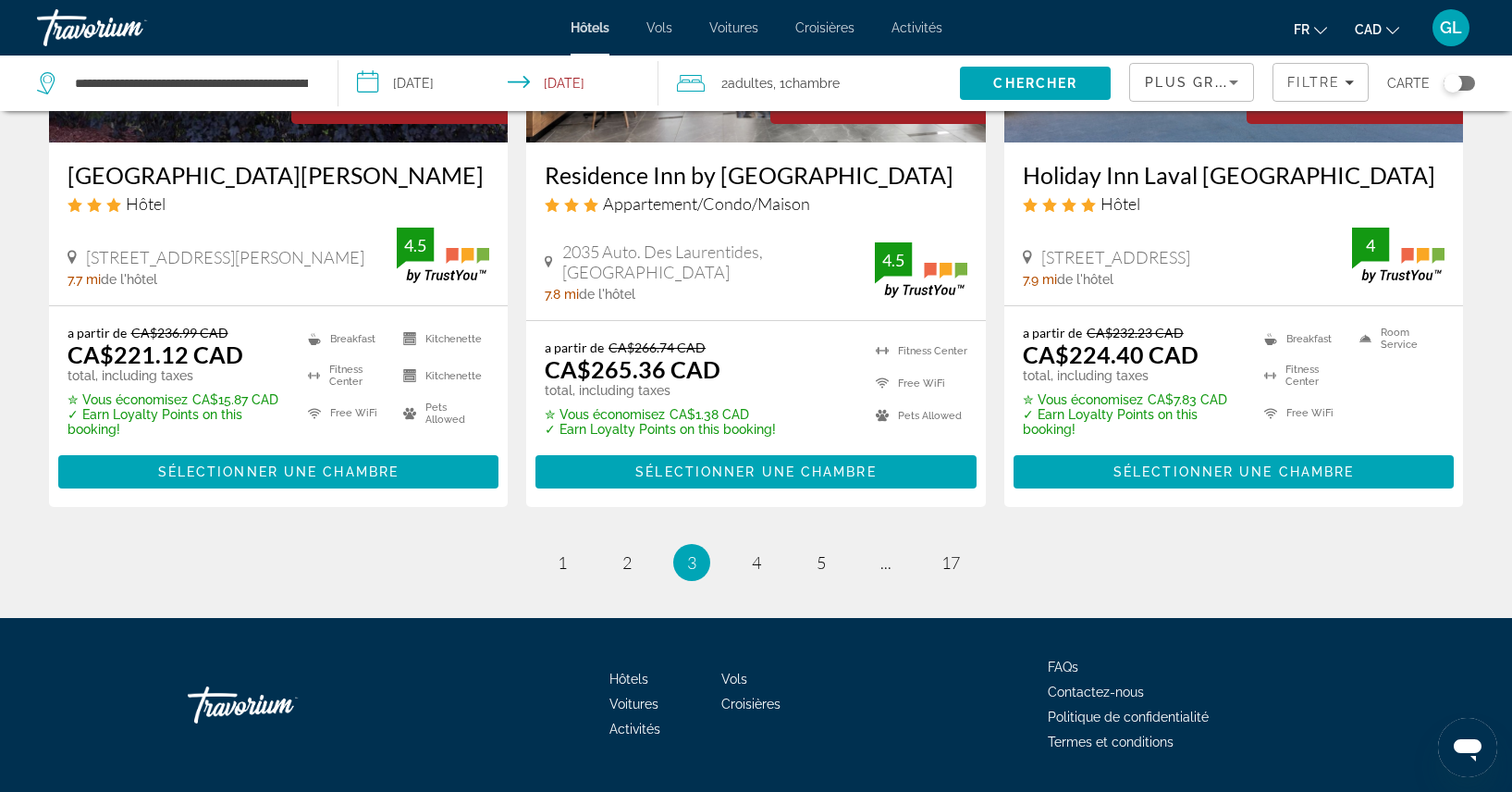
scroll to position [2443, 0]
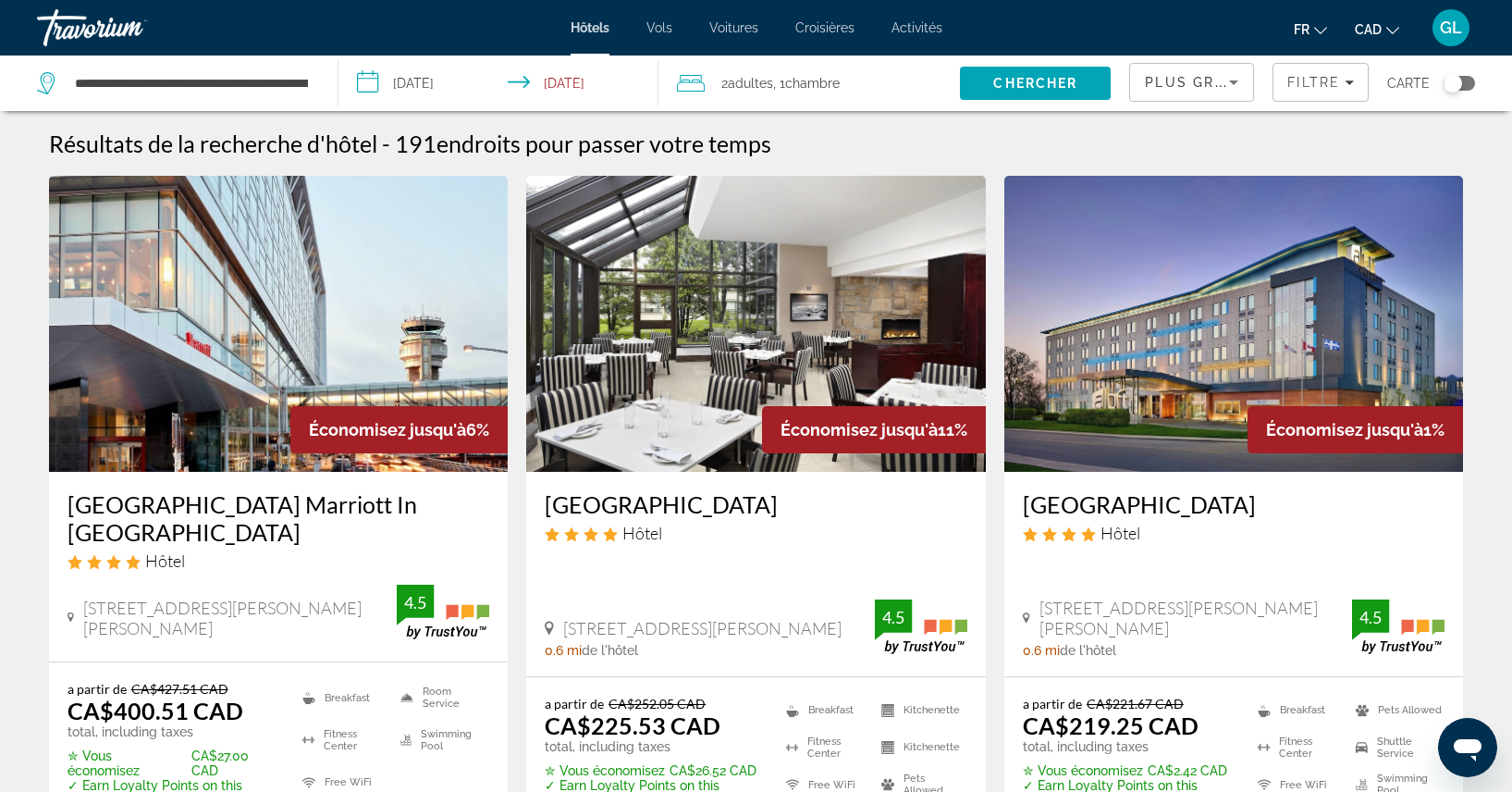
click at [674, 24] on li "Vols" at bounding box center [659, 27] width 62 height 15
click at [667, 26] on span "Vols" at bounding box center [659, 27] width 26 height 15
